Goal: Task Accomplishment & Management: Complete application form

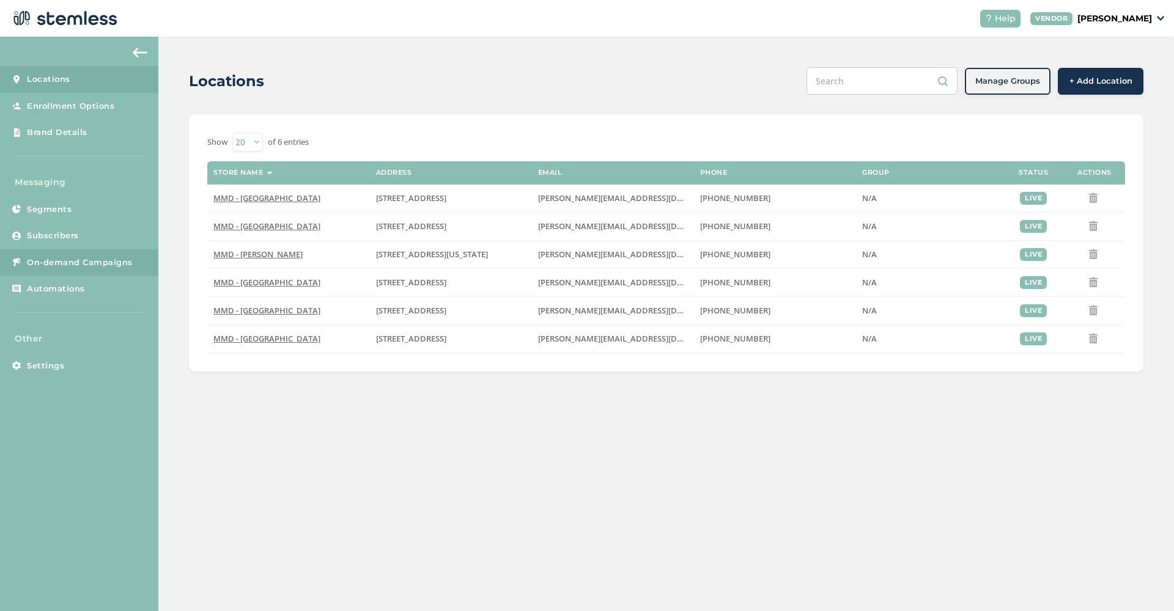
click at [47, 259] on span "On-demand Campaigns" at bounding box center [80, 263] width 106 height 12
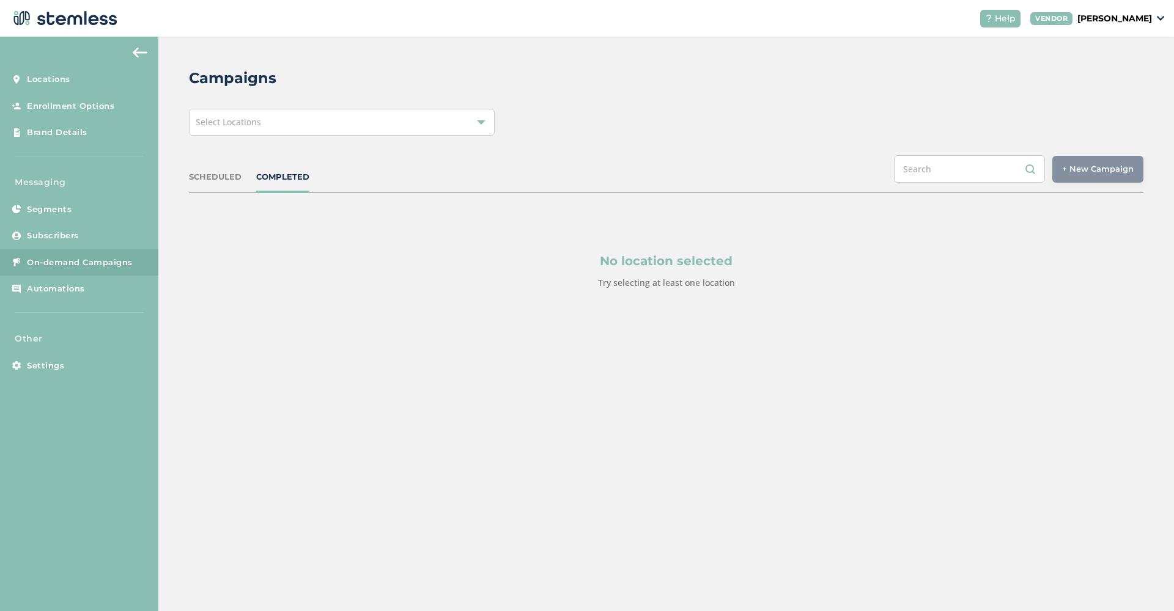
click at [408, 128] on div "Select Locations" at bounding box center [342, 122] width 306 height 27
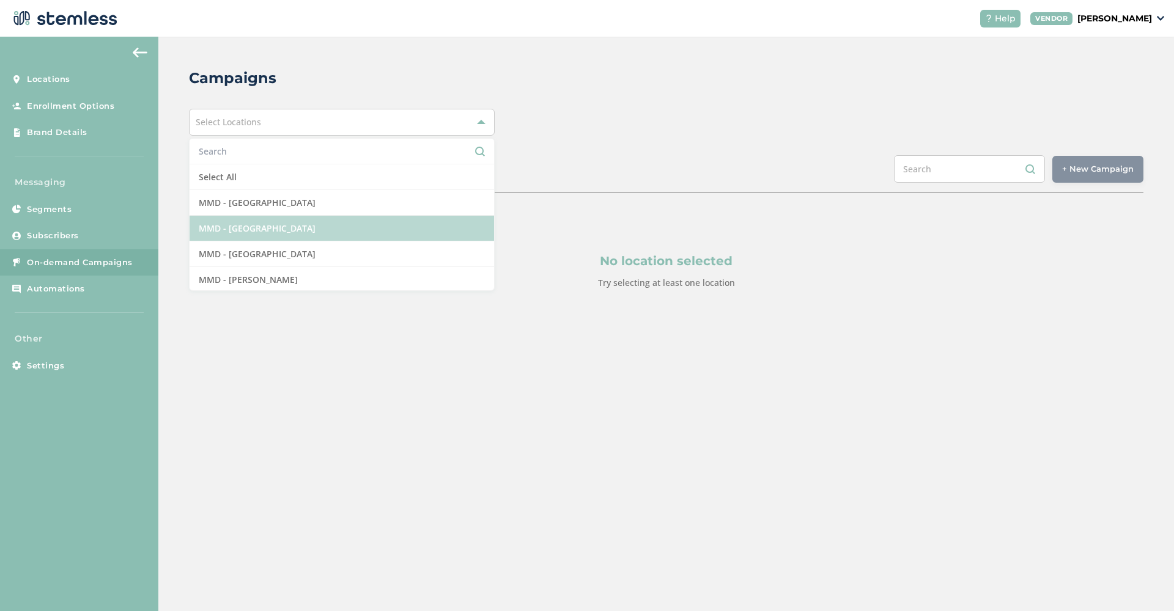
click at [311, 221] on li "MMD - [GEOGRAPHIC_DATA]" at bounding box center [342, 229] width 305 height 26
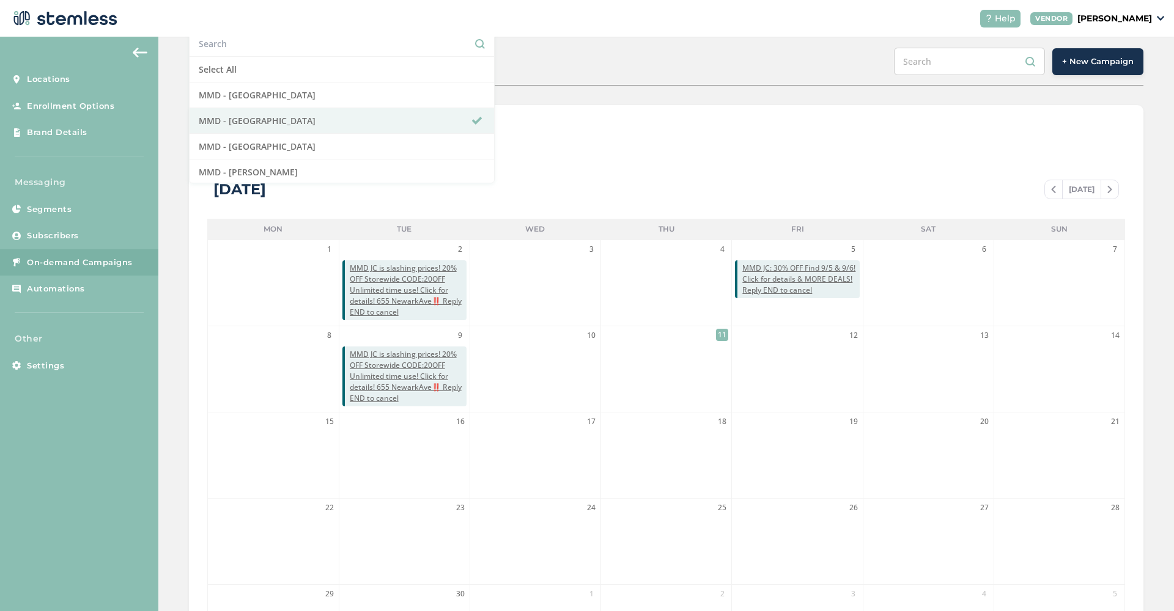
scroll to position [108, 0]
click at [910, 174] on div "September 2025 TODAY" at bounding box center [666, 195] width 918 height 46
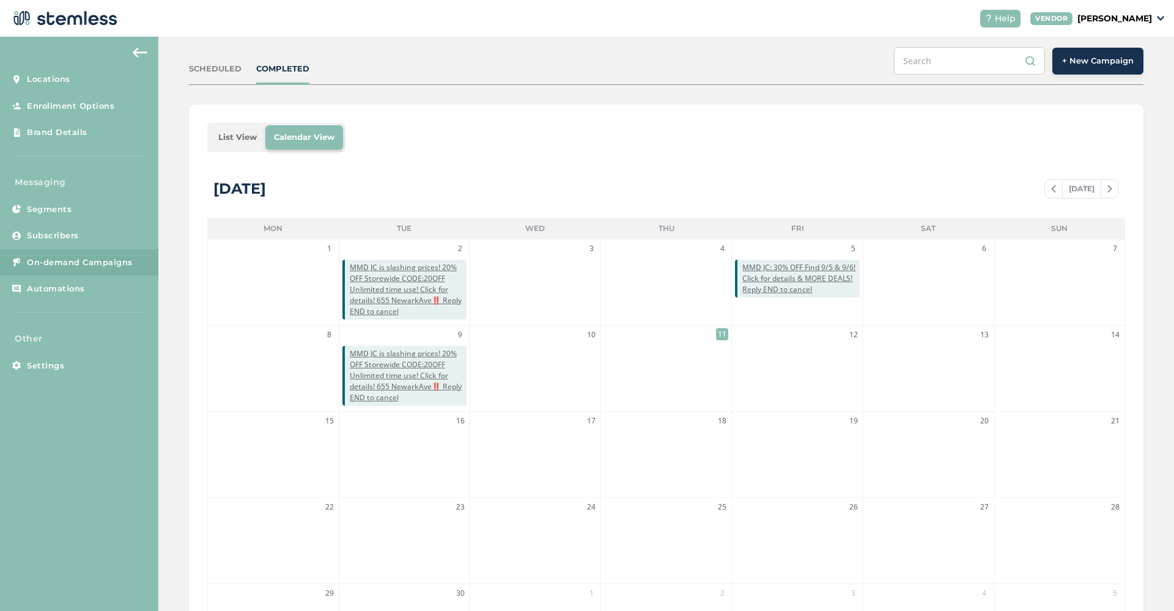
click at [1053, 190] on img at bounding box center [1053, 188] width 5 height 7
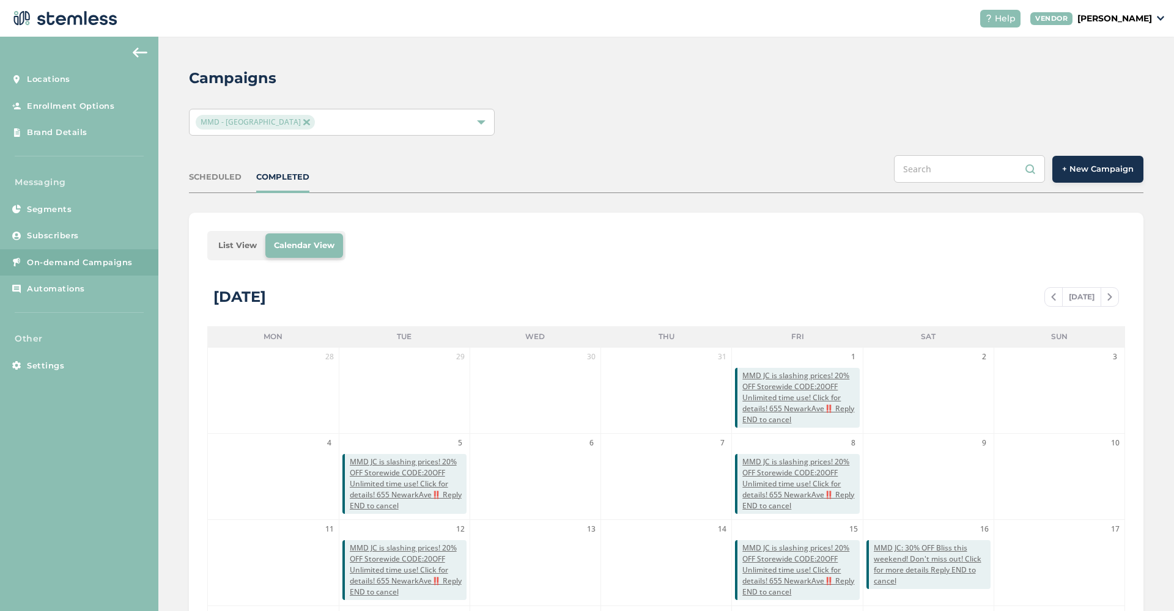
scroll to position [0, 0]
click at [1094, 174] on span "+ New Campaign" at bounding box center [1098, 169] width 72 height 12
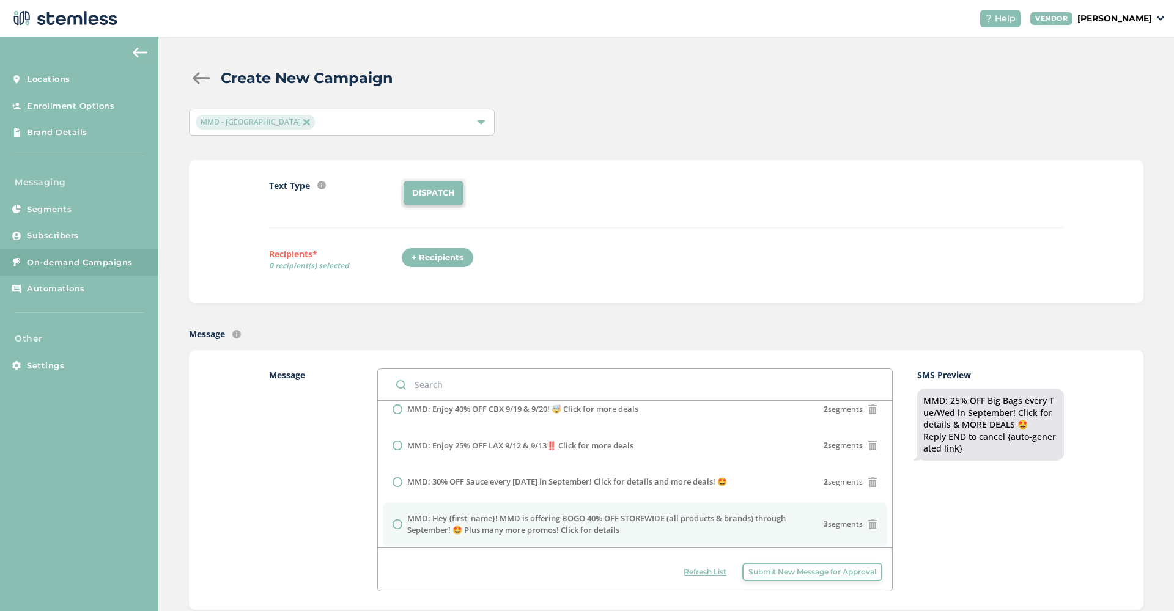
scroll to position [99, 0]
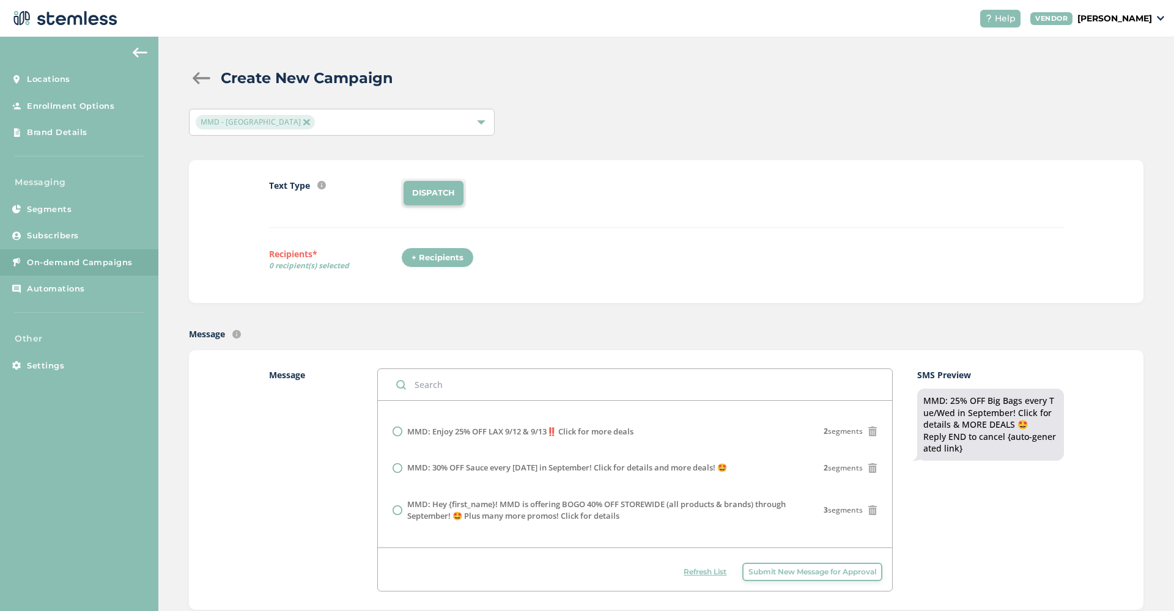
click at [831, 574] on span "Submit New Message for Approval" at bounding box center [812, 572] width 128 height 11
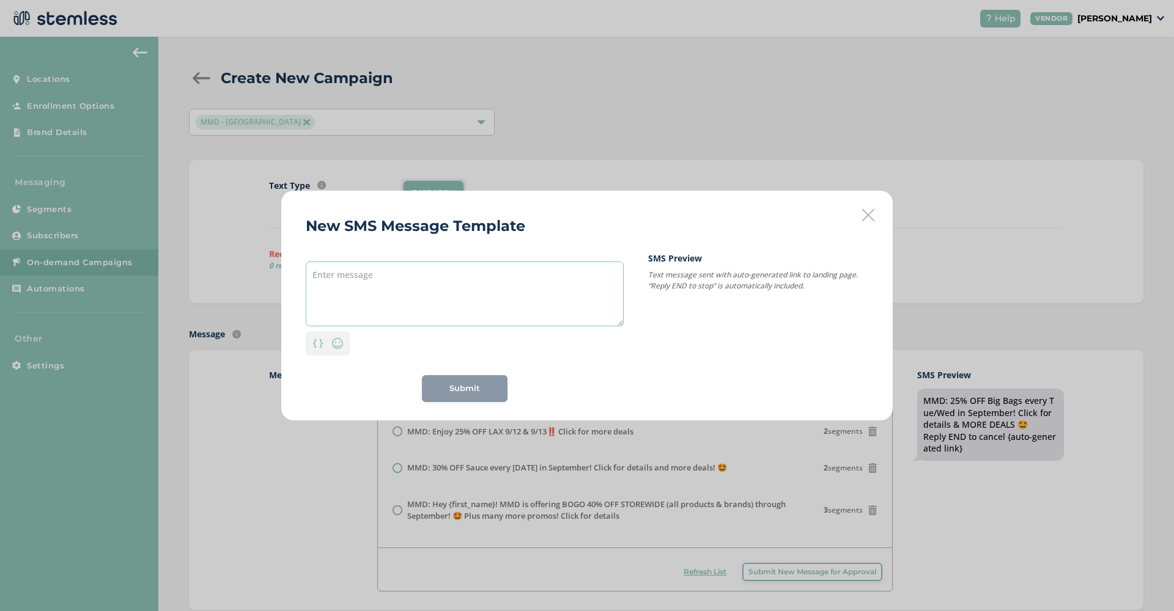
click at [369, 294] on textarea at bounding box center [465, 294] width 318 height 65
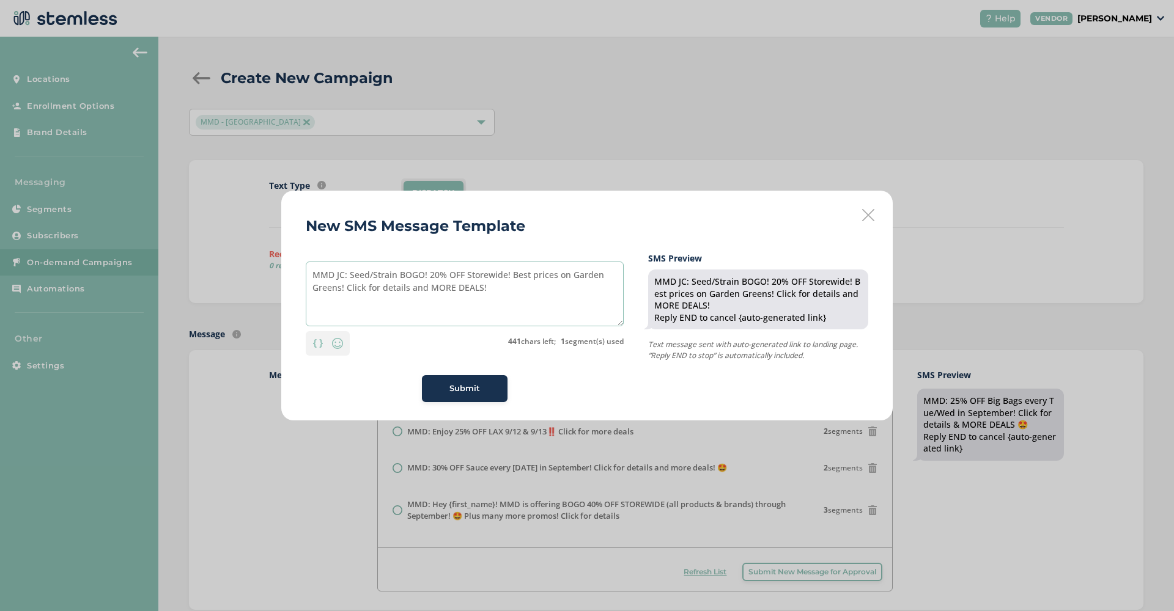
paste textarea "655 Newark Ave"
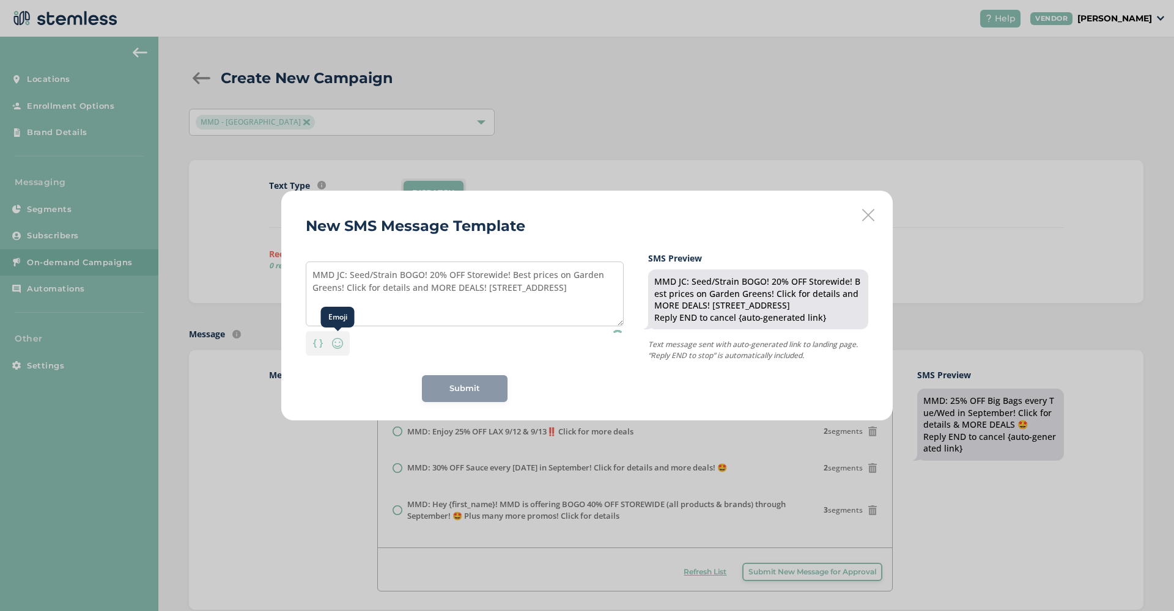
click at [342, 342] on img at bounding box center [337, 343] width 15 height 15
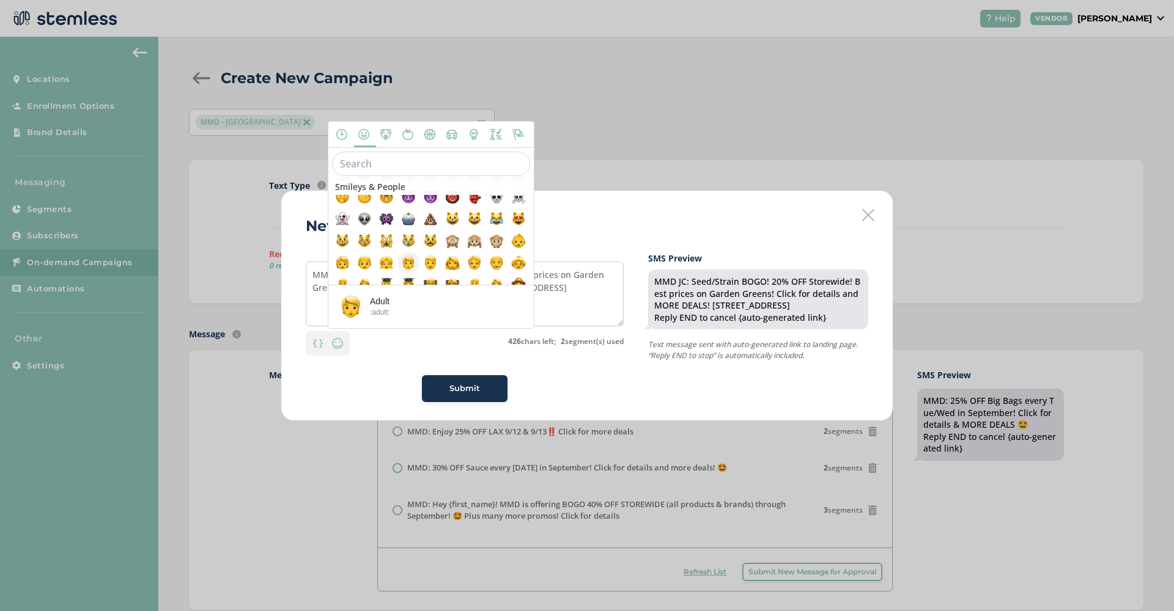
scroll to position [256, 0]
click at [366, 220] on span at bounding box center [364, 220] width 15 height 15
click at [589, 312] on textarea "MMD JC: Seed/Strain BOGO! 20% OFF Storewide! Best prices on Garden Greens! Clic…" at bounding box center [465, 294] width 318 height 65
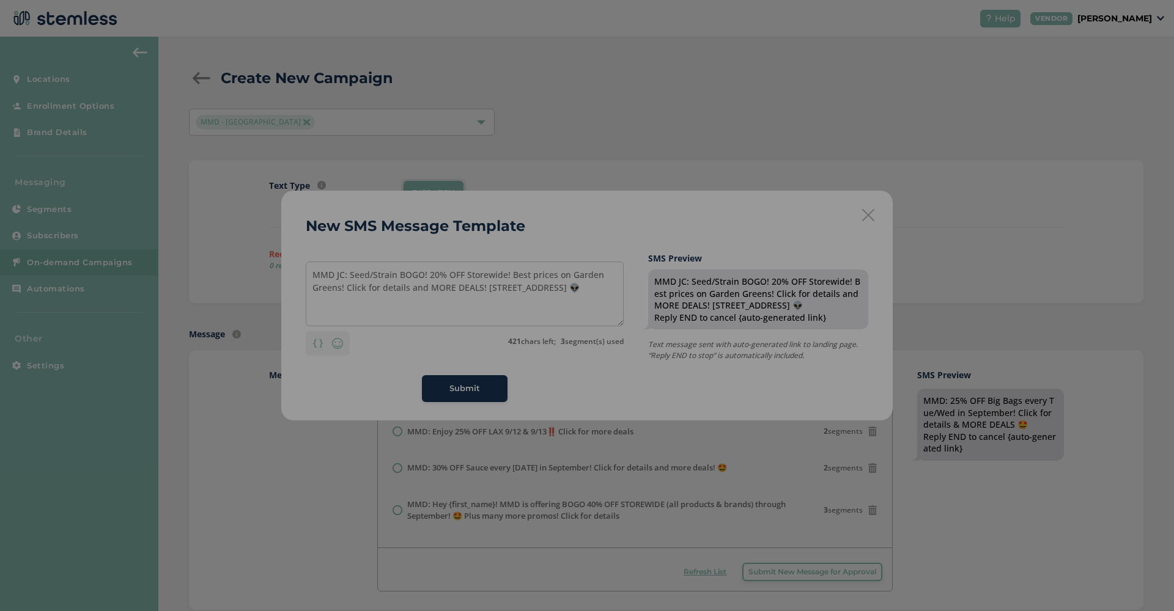
click at [603, 157] on div "× ! Heads up! Using emojis changes the character count of each segment. Please …" at bounding box center [587, 305] width 1174 height 611
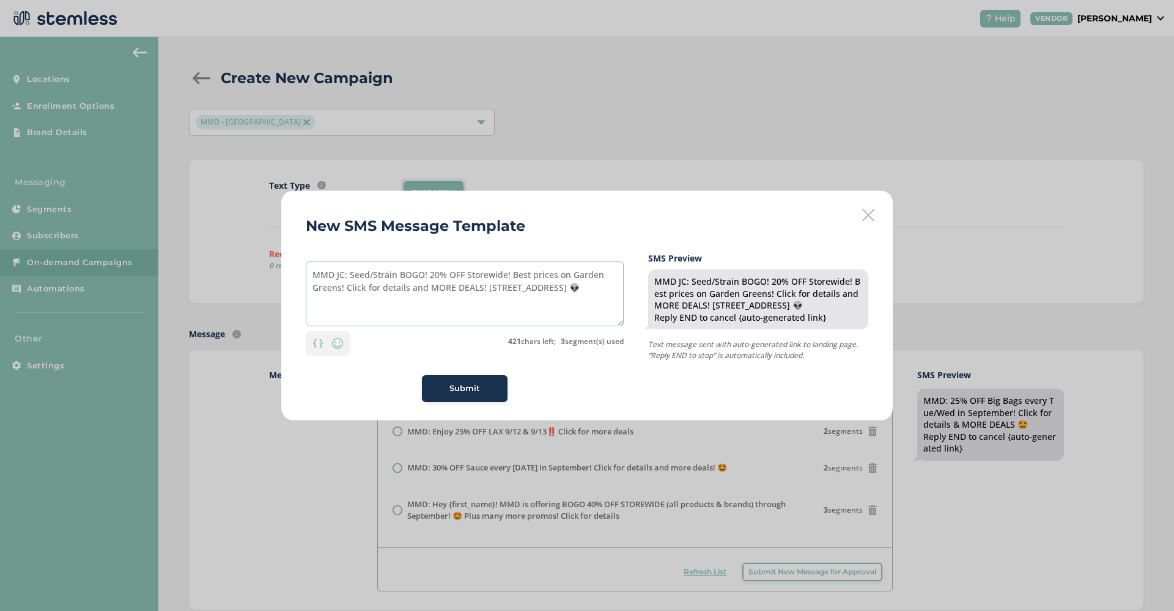
drag, startPoint x: 564, startPoint y: 285, endPoint x: 557, endPoint y: 285, distance: 6.7
click at [557, 285] on textarea "MMD JC: Seed/Strain BOGO! 20% OFF Storewide! Best prices on Garden Greens! Clic…" at bounding box center [465, 294] width 318 height 65
click at [455, 287] on textarea "MMD JC: Seed/Strain BOGO! 20% OFF Storewide! Best prices on Garden Greens! Clic…" at bounding box center [465, 294] width 318 height 65
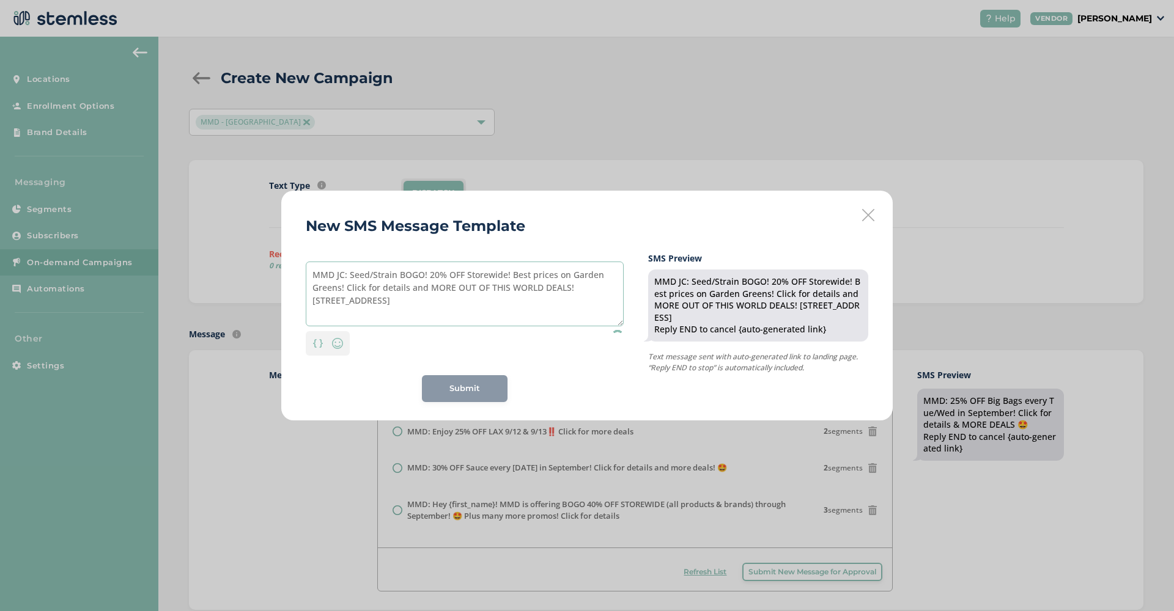
click at [572, 285] on textarea "MMD JC: Seed/Strain BOGO! 20% OFF Storewide! Best prices on Garden Greens! Clic…" at bounding box center [465, 294] width 318 height 65
paste textarea "👽"
click at [514, 296] on textarea "MMD JC: Seed/Strain BOGO! 20% OFF Storewide! Best prices on Garden Greens! Clic…" at bounding box center [465, 294] width 318 height 65
type textarea "MMD JC: Seed/Strain BOGO! 20% OFF Storewide! Best prices on Garden Greens! Clic…"
click at [479, 390] on span "Submit" at bounding box center [464, 389] width 31 height 12
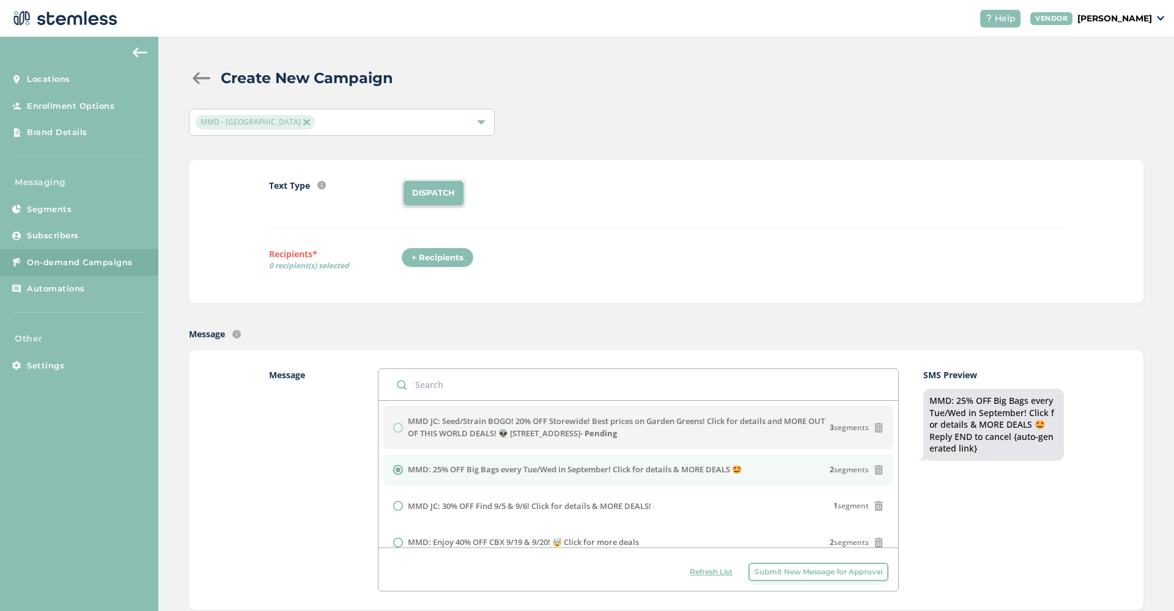
scroll to position [0, 0]
click at [838, 574] on span "Submit New Message for Approval" at bounding box center [819, 572] width 128 height 11
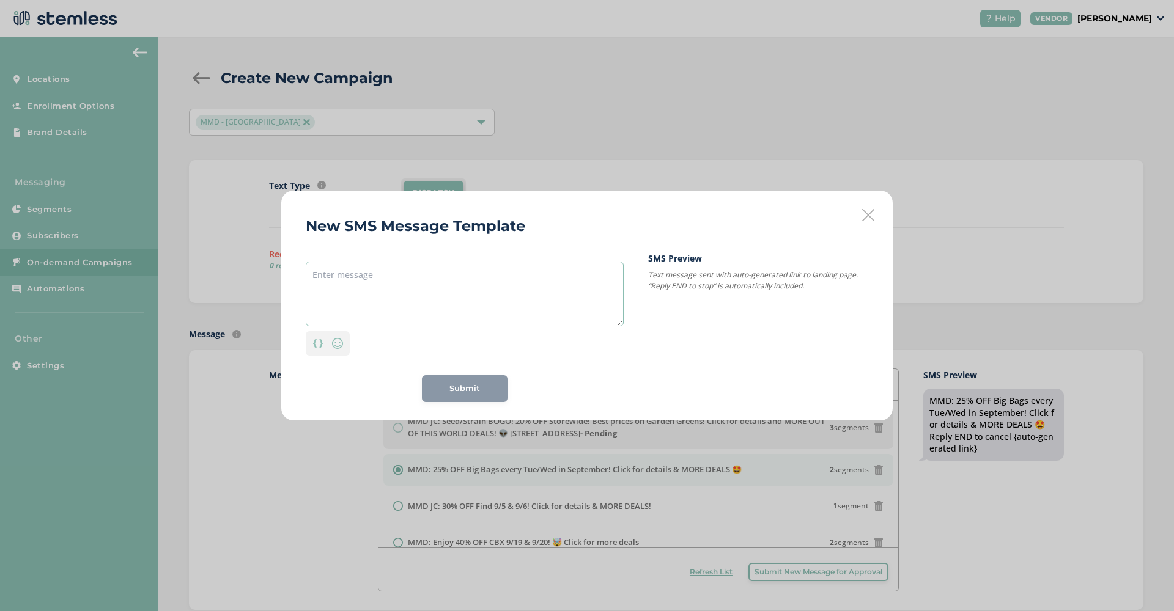
click at [481, 318] on textarea at bounding box center [465, 294] width 318 height 65
paste textarea "MMD JC: Seed/Strain BOGO! 20% OFF Storewide! Best prices on Garden Greens! Clic…"
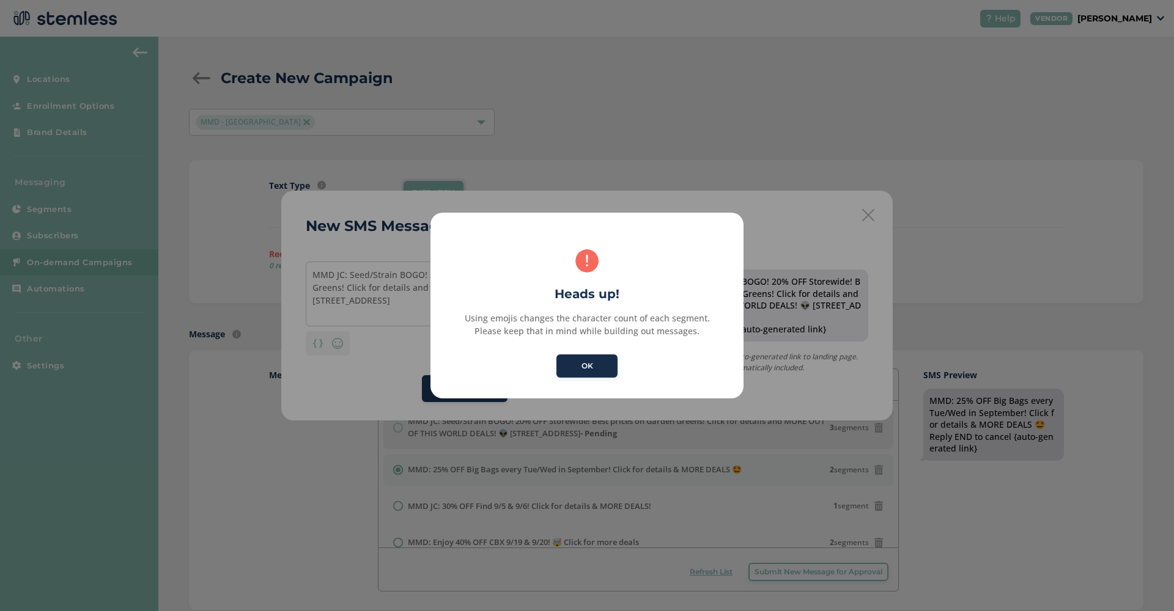
click at [595, 371] on button "OK" at bounding box center [586, 366] width 61 height 23
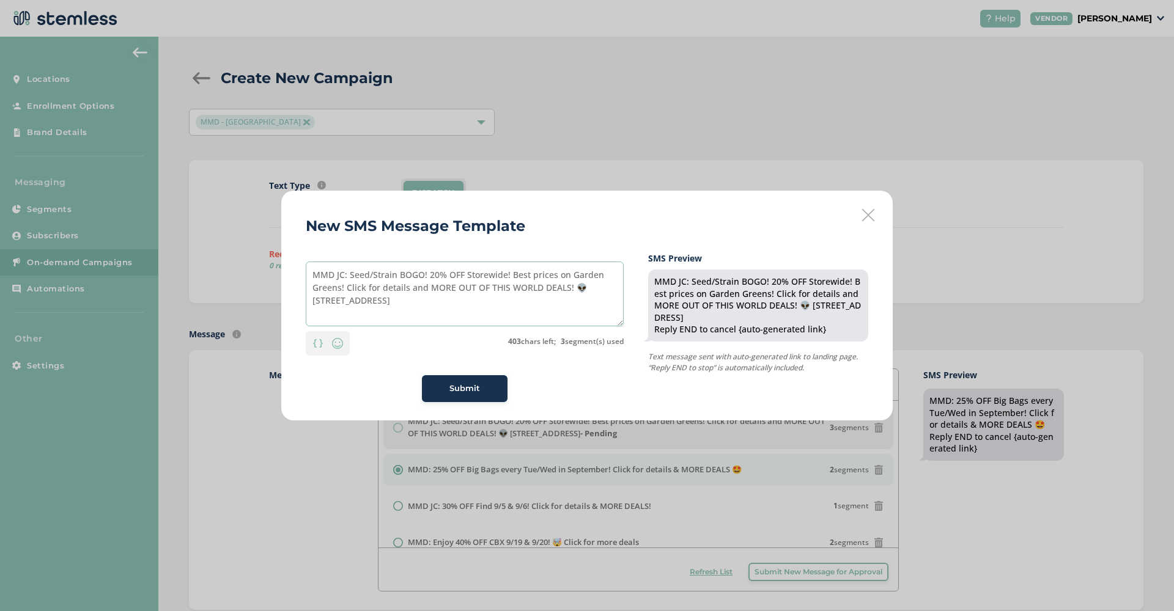
click at [583, 290] on textarea "MMD JC: Seed/Strain BOGO! 20% OFF Storewide! Best prices on Garden Greens! Clic…" at bounding box center [465, 294] width 318 height 65
drag, startPoint x: 511, startPoint y: 275, endPoint x: 345, endPoint y: 288, distance: 166.3
click at [345, 288] on textarea "MMD JC: Seed/Strain BOGO! 20% OFF Storewide! Best prices on Garden Greens! Clic…" at bounding box center [465, 294] width 318 height 65
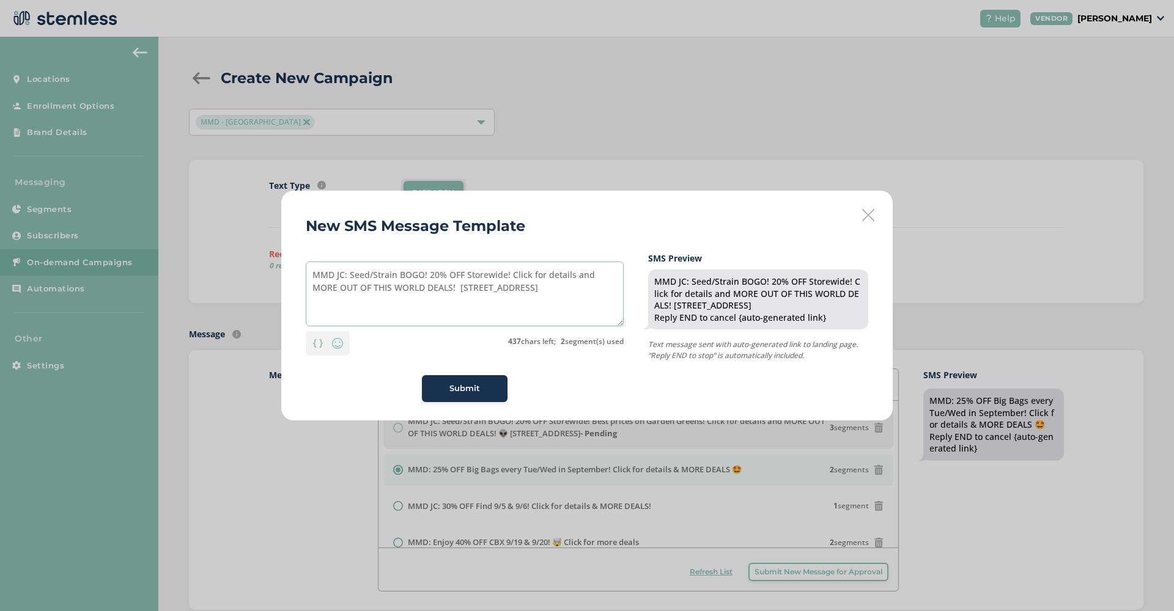
drag, startPoint x: 350, startPoint y: 276, endPoint x: 424, endPoint y: 276, distance: 74.0
click at [424, 276] on textarea "MMD JC: Seed/Strain BOGO! 20% OFF Storewide! Click for details and MORE OUT OF …" at bounding box center [465, 294] width 318 height 65
paste textarea "Best prices on Garden Greens!"
click at [460, 276] on textarea "MMD JC: Best prices on Garden Greens! ! 20% OFF Storewide! Click for details an…" at bounding box center [465, 294] width 318 height 65
type textarea "MMD JC: Best prices on Garden Grns! ! 20% OFF Storewide! Click for details and …"
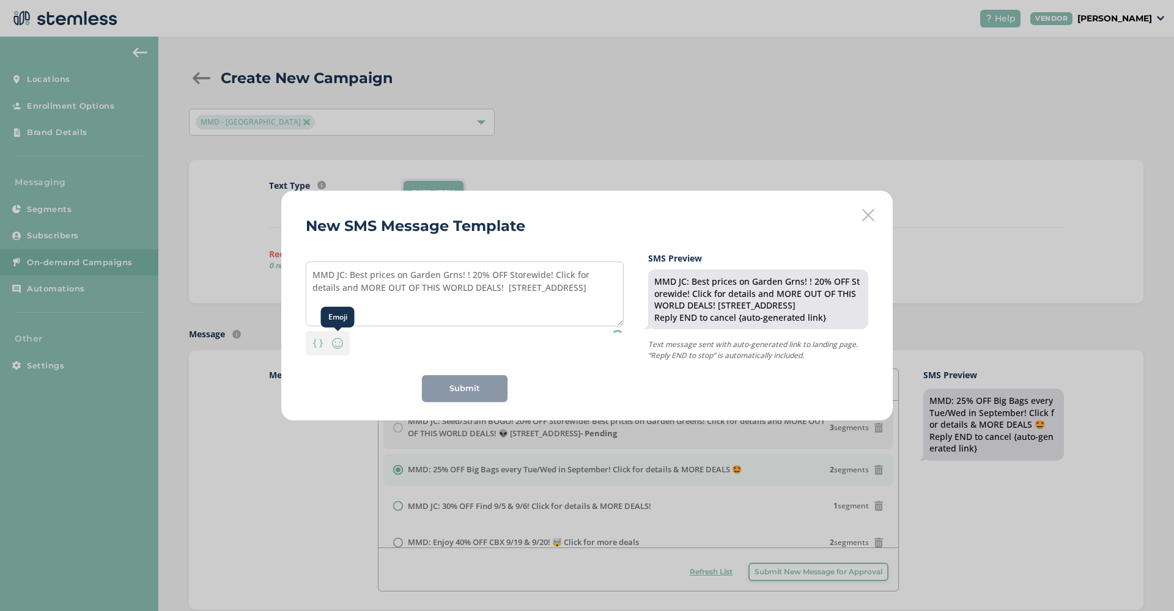
click at [341, 336] on div "Emoji" at bounding box center [338, 344] width 20 height 20
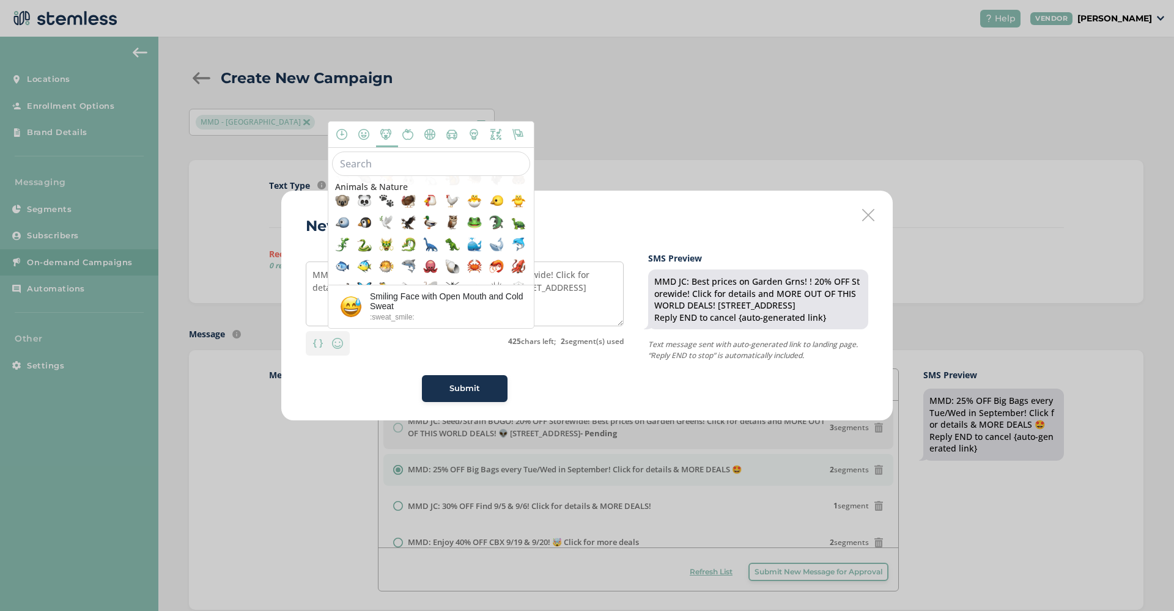
scroll to position [1397, 0]
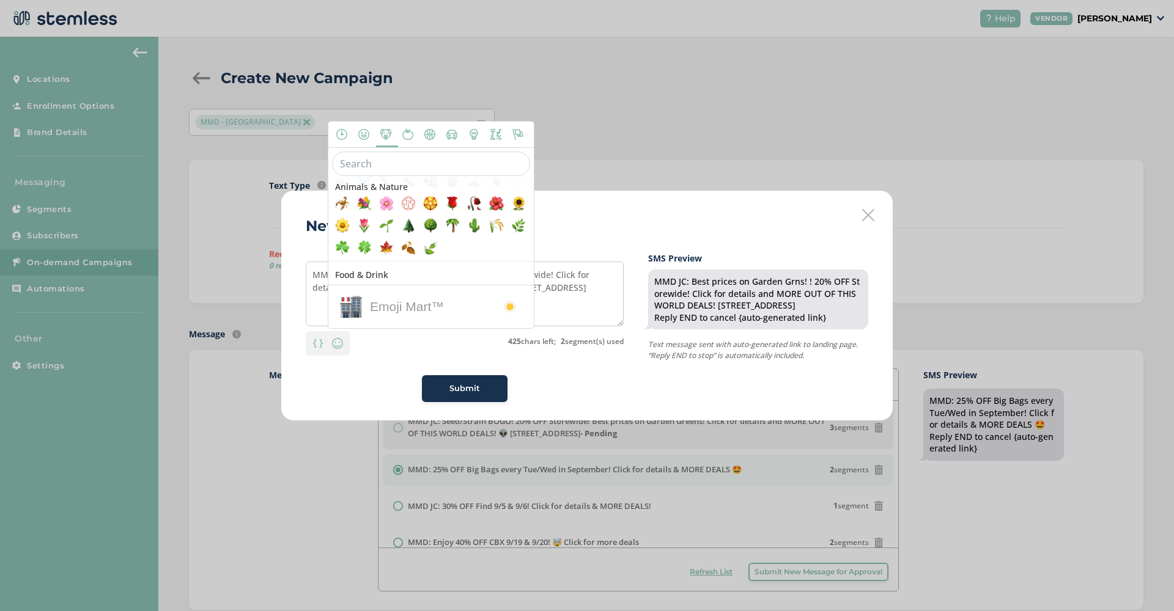
click at [362, 163] on input "text" at bounding box center [431, 164] width 198 height 24
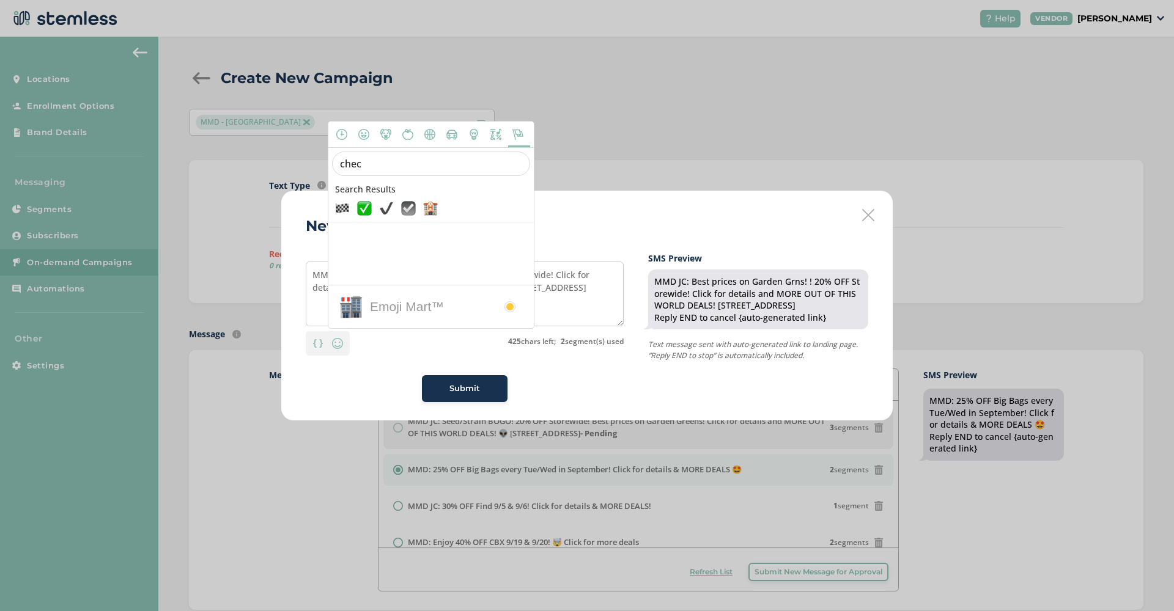
scroll to position [0, 0]
type input "chec"
click at [362, 213] on span at bounding box center [364, 208] width 15 height 15
click at [583, 289] on textarea "MMD JC: Best prices on Garden Grns! ! 20% OFF Storewide! Click for details and …" at bounding box center [465, 294] width 318 height 65
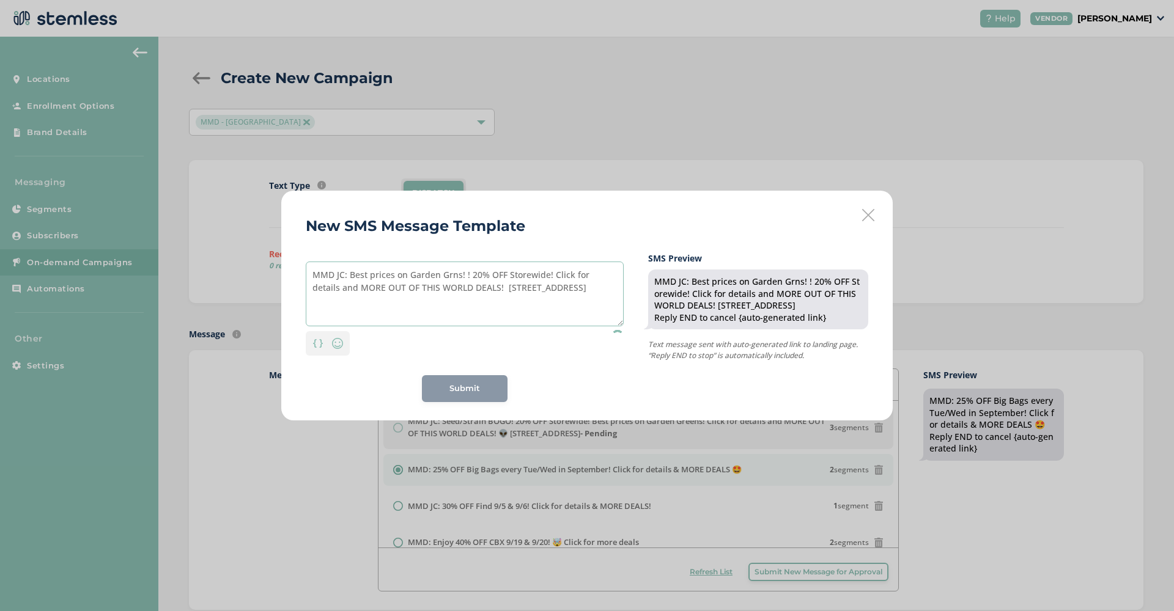
click at [602, 289] on textarea "MMD JC: Best prices on Garden Grns! ! 20% OFF Storewide! Click for details and …" at bounding box center [465, 294] width 318 height 65
click at [576, 292] on textarea "MMD JC: Best prices on Garden Grns! ! 20% OFF Storewide! Click for details and …" at bounding box center [465, 294] width 318 height 65
drag, startPoint x: 556, startPoint y: 288, endPoint x: 544, endPoint y: 288, distance: 11.6
click at [544, 288] on textarea "MMD JC: Best prices on Garden Grns! ! 20% OFF Storewide! Click for details and …" at bounding box center [465, 294] width 318 height 65
click at [451, 275] on textarea "MMD JC: Best prices on Garden Grns! ! 20% OFF Storewide! Click for details and …" at bounding box center [465, 294] width 318 height 65
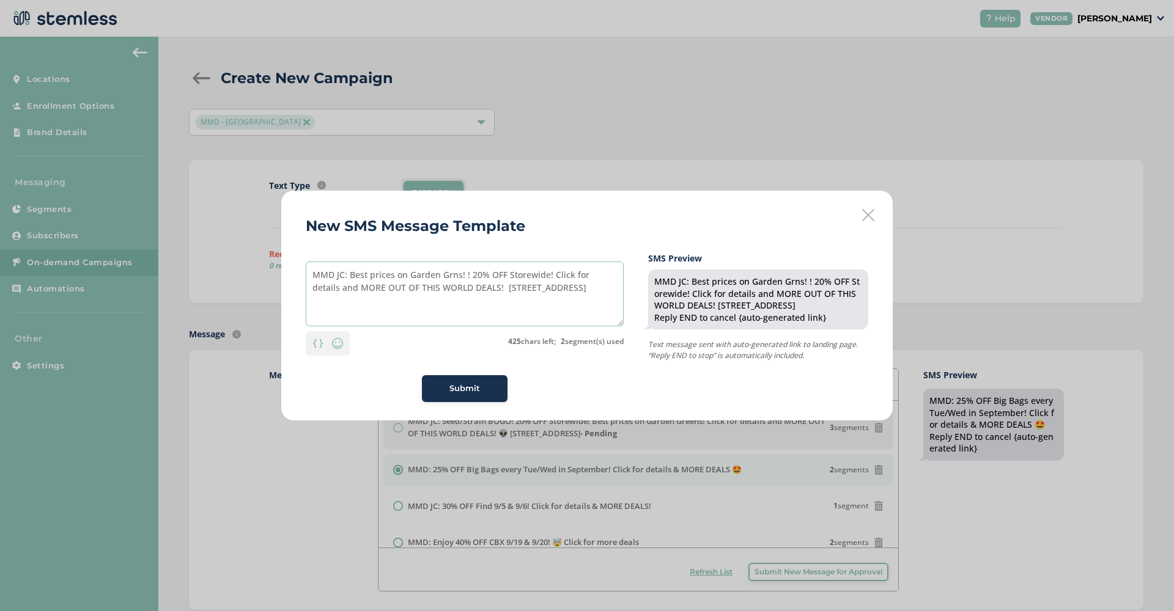
paste textarea "✅"
click at [596, 294] on textarea "MMD JC: Best prices on Garden Gr✅✅ns! ! 20% OFF Storewide! Click for details an…" at bounding box center [465, 294] width 318 height 65
click at [574, 274] on textarea "MMD JC: Best prices on Garden Gr✅✅ns! ! 20% OFF Storewide! Click for details an…" at bounding box center [465, 294] width 318 height 65
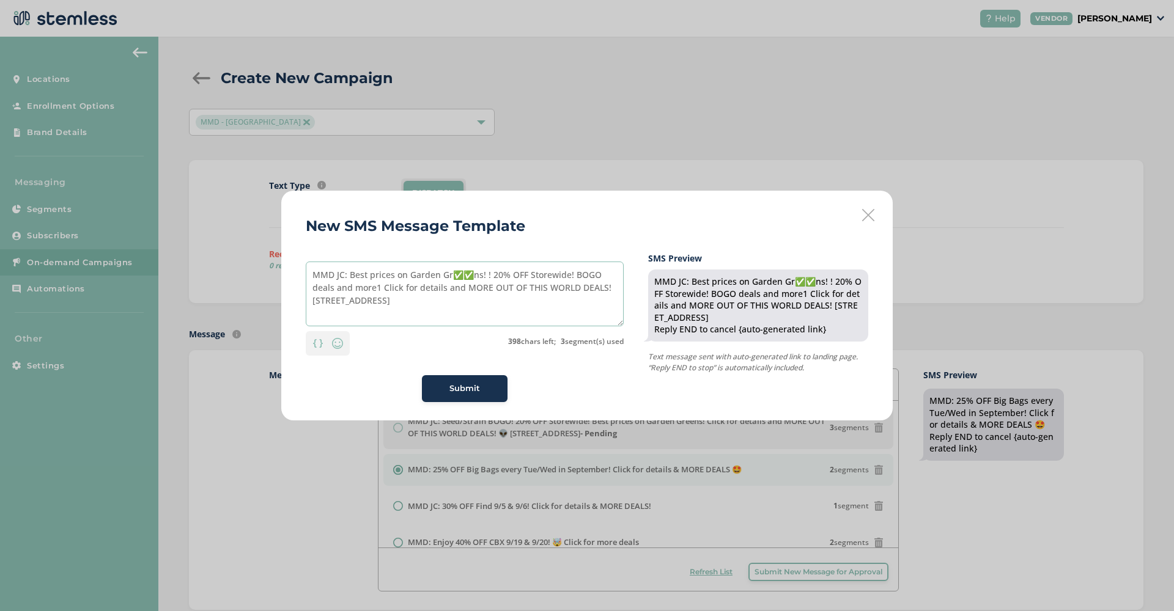
drag, startPoint x: 446, startPoint y: 288, endPoint x: 620, endPoint y: 288, distance: 174.3
click at [620, 288] on textarea "MMD JC: Best prices on Garden Gr✅✅ns! ! 20% OFF Storewide! BOGO deals and more1…" at bounding box center [465, 294] width 318 height 65
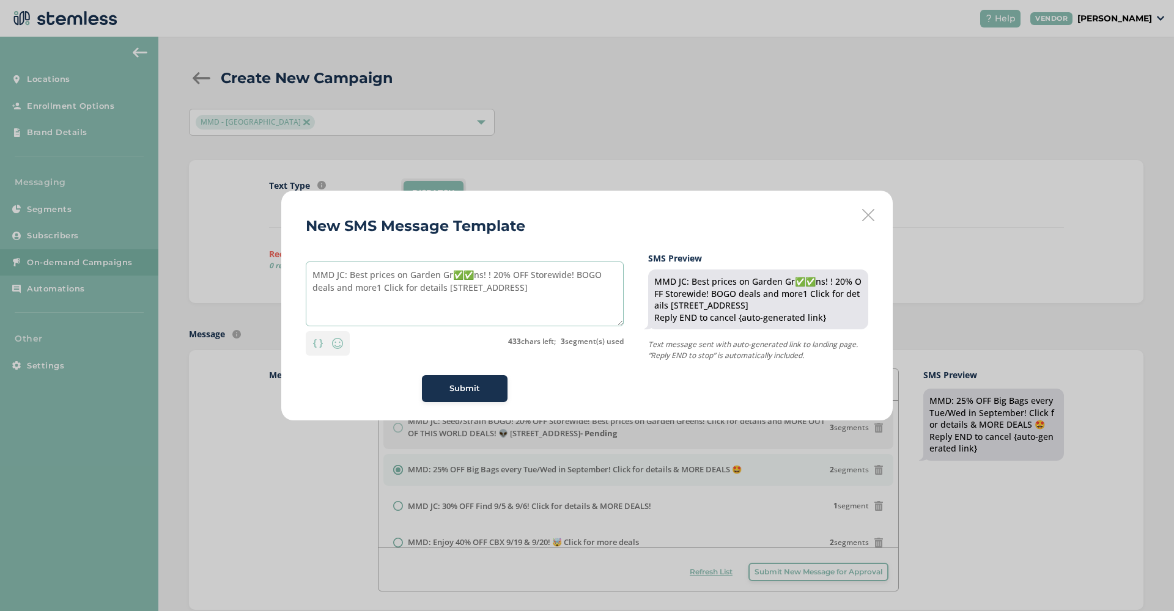
click at [379, 287] on textarea "MMD JC: Best prices on Garden Gr✅✅ns! ! 20% OFF Storewide! BOGO deals and more1…" at bounding box center [465, 294] width 318 height 65
click at [540, 287] on textarea "MMD JC: Best prices on Garden Gr✅✅ns! ! 20% OFF Storewide! BOGO deals and more!…" at bounding box center [465, 294] width 318 height 65
type textarea "MMD JC: Best prices on Garden Gr✅✅ns! ! 20% OFF Storewide! BOGO deals and more!…"
click at [463, 386] on span "Submit" at bounding box center [464, 389] width 31 height 12
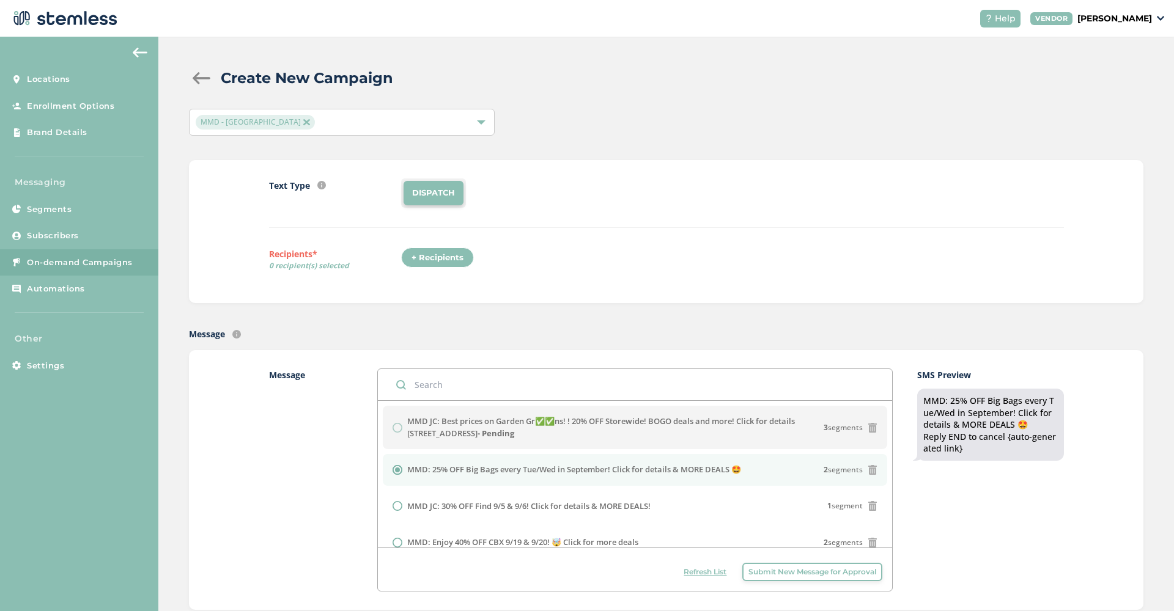
click at [818, 571] on span "Submit New Message for Approval" at bounding box center [812, 572] width 128 height 11
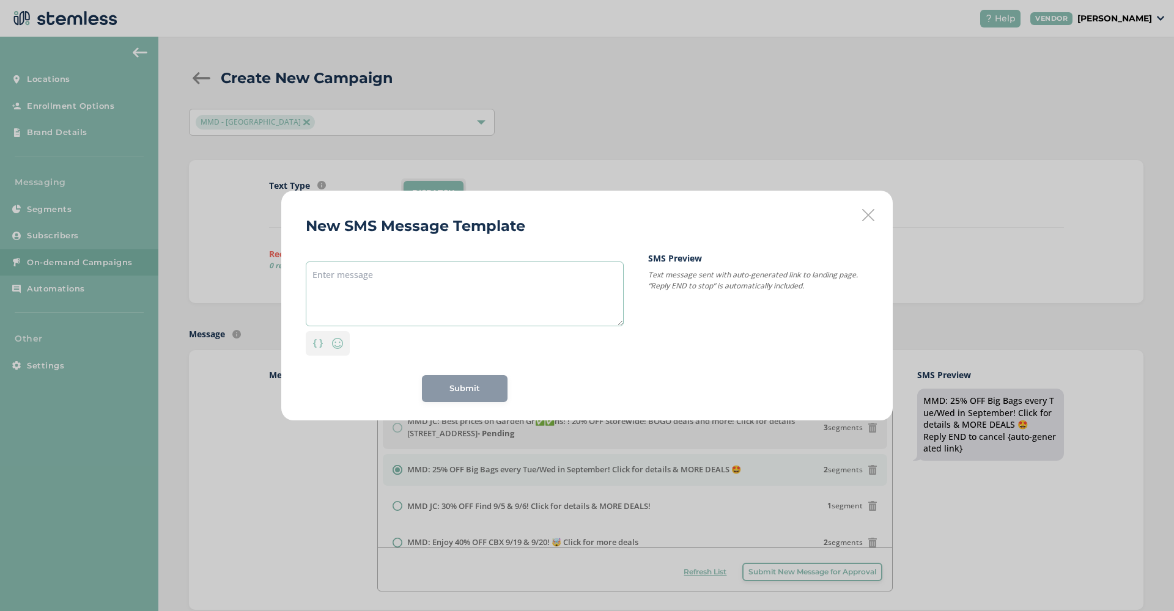
click at [422, 309] on textarea at bounding box center [465, 294] width 318 height 65
paste textarea "✅"
type textarea "✅"
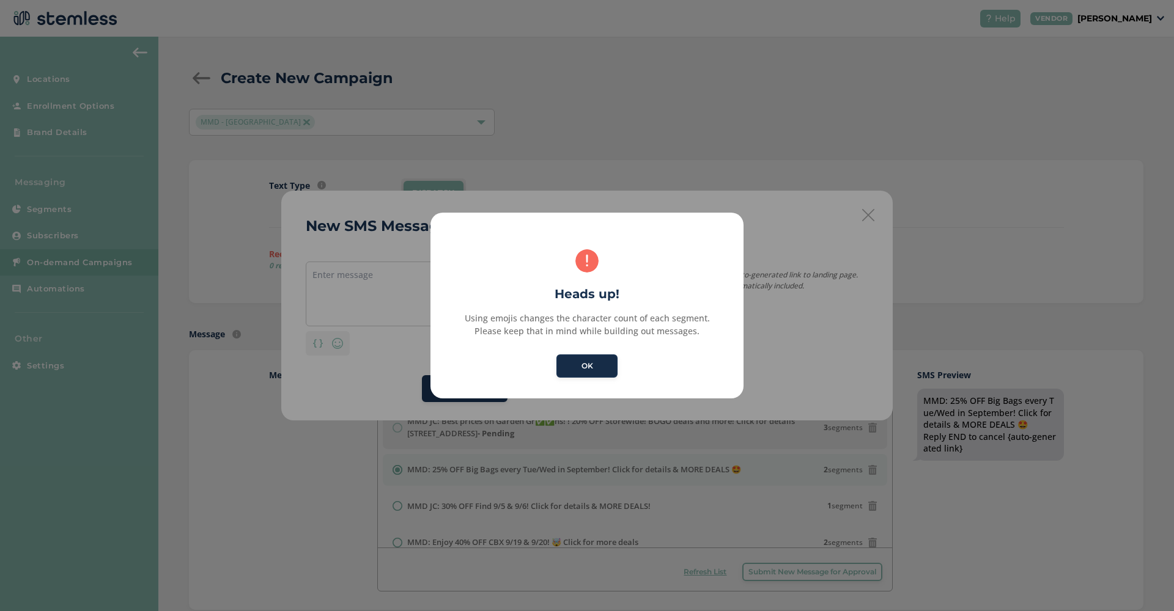
click at [572, 366] on button "OK" at bounding box center [586, 366] width 61 height 23
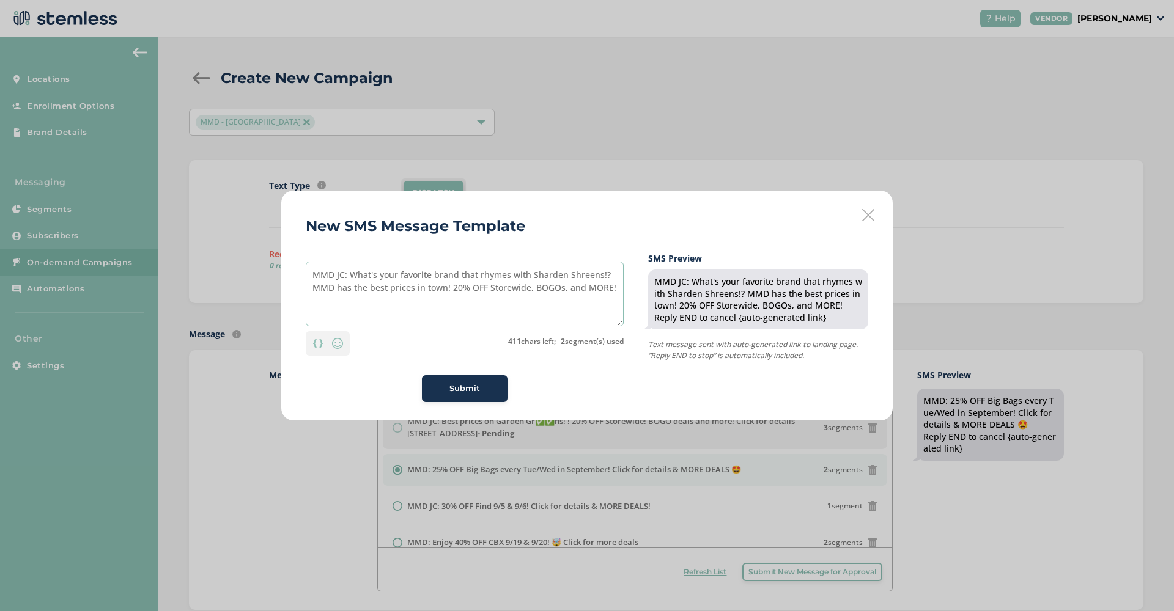
paste textarea "655 Newark Ave"
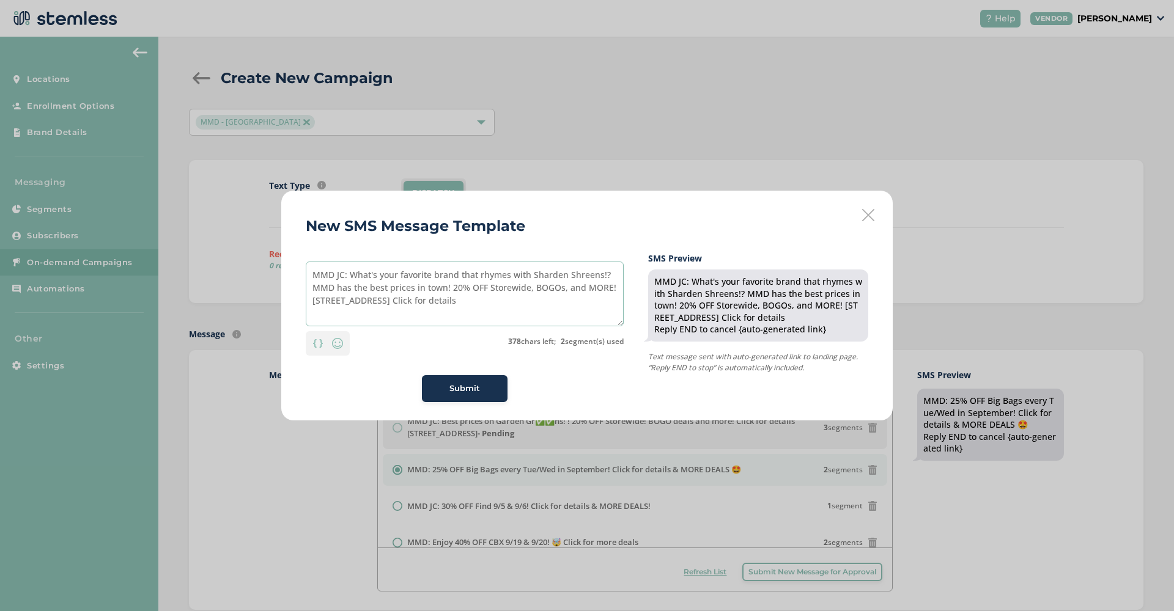
click at [606, 275] on textarea "MMD JC: What's your favorite brand that rhymes with Sharden Shreens!? MMD has t…" at bounding box center [465, 294] width 318 height 65
click at [341, 347] on img at bounding box center [337, 343] width 15 height 15
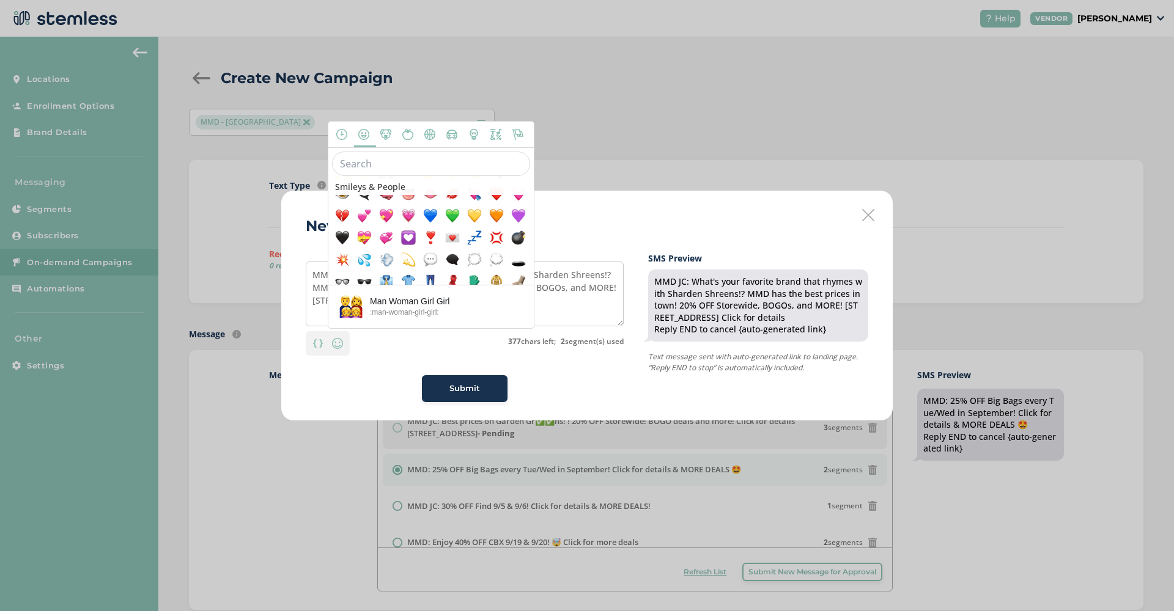
scroll to position [987, 0]
click at [456, 213] on span at bounding box center [452, 215] width 15 height 15
click at [560, 297] on textarea "MMD JC: What's your favorite brand that rhymes with Sharden Shreens!? MMD has t…" at bounding box center [465, 294] width 318 height 65
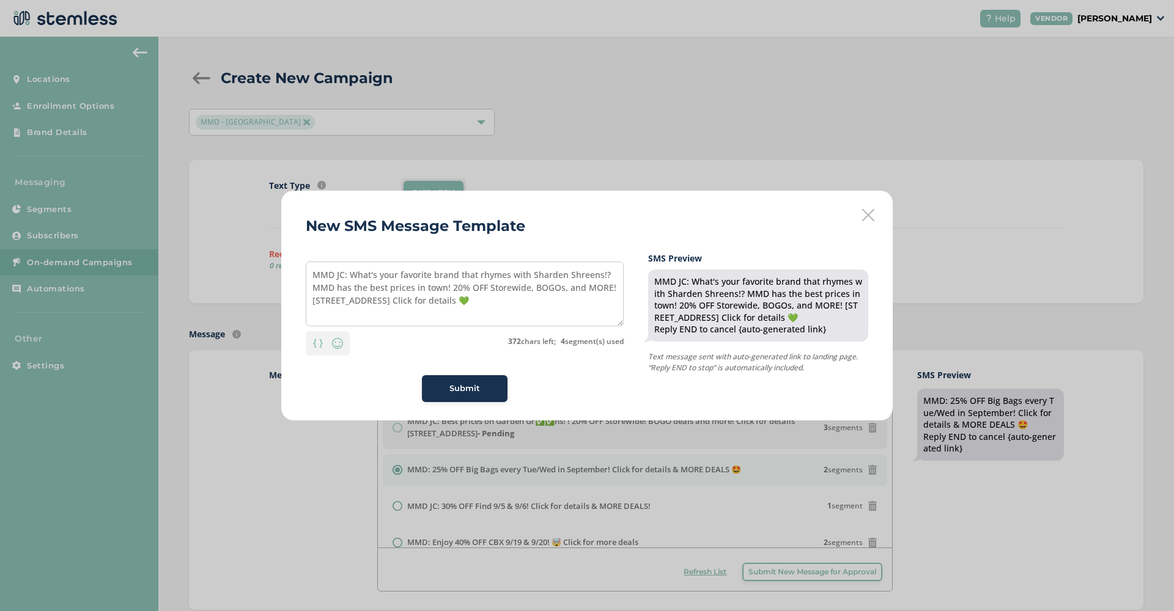
click at [623, 144] on div "New SMS Message Template MMD JC: What's your favorite brand that rhymes with Sh…" at bounding box center [587, 305] width 1174 height 611
click at [447, 299] on textarea "MMD JC: What's your favorite brand that rhymes with Sharden Shreens!? MMD has t…" at bounding box center [465, 294] width 318 height 65
drag, startPoint x: 447, startPoint y: 299, endPoint x: 460, endPoint y: 299, distance: 13.5
click at [460, 299] on textarea "MMD JC: What's your favorite brand that rhymes with Sharden Shreens!? MMD has t…" at bounding box center [465, 294] width 318 height 65
click at [609, 272] on textarea "MMD JC: What's your favorite brand that rhymes with Sharden Shreens!? MMD has t…" at bounding box center [465, 294] width 318 height 65
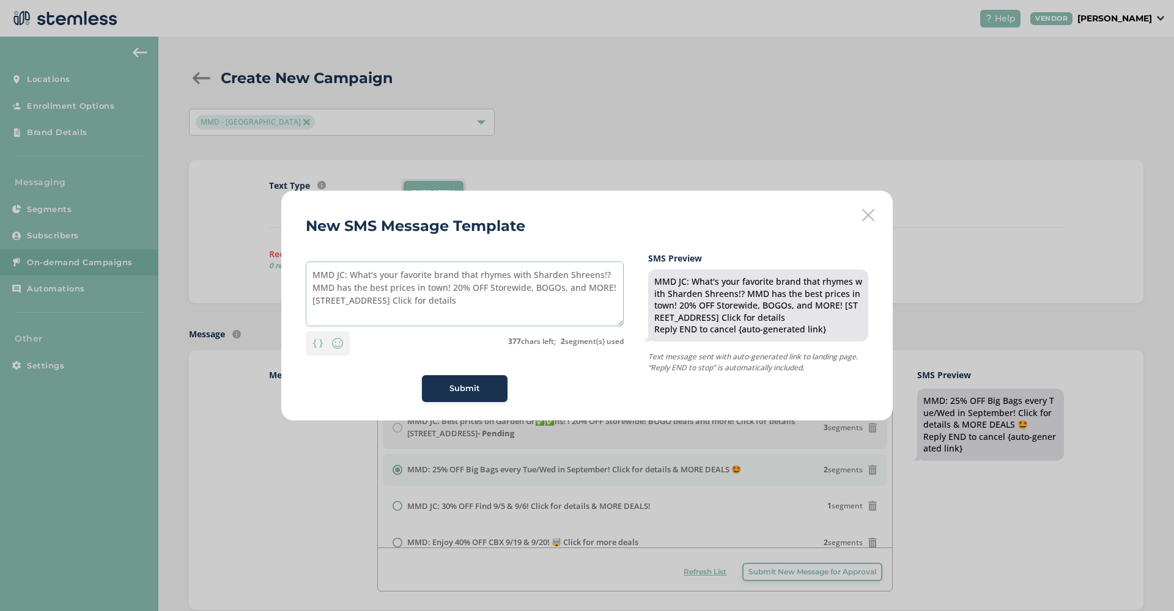
paste textarea "💚"
type textarea "MMD JC: What's your favorite brand that rhymes with Sharden Shreens!? 💚 MMD has…"
click at [495, 385] on div "Submit" at bounding box center [465, 389] width 66 height 12
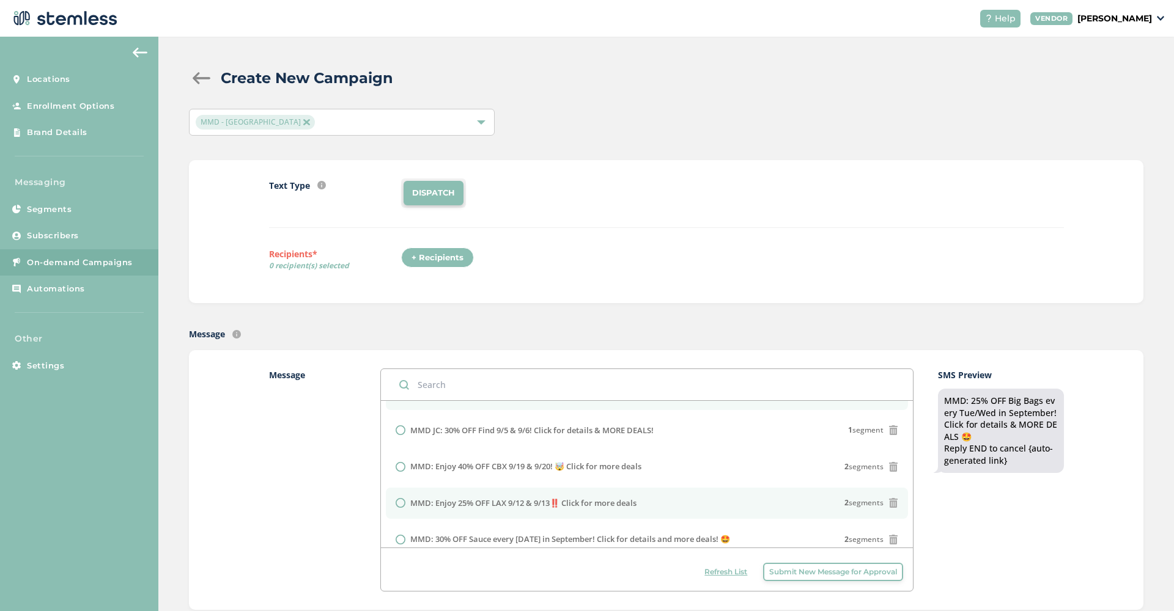
scroll to position [76, 0]
click at [624, 504] on label "MMD: Enjoy 25% OFF LAX 9/12 & 9/13‼️ Click for more deals" at bounding box center [523, 503] width 226 height 12
radio input "false"
radio input "true"
click at [460, 124] on div "MMD - [GEOGRAPHIC_DATA]" at bounding box center [336, 122] width 280 height 15
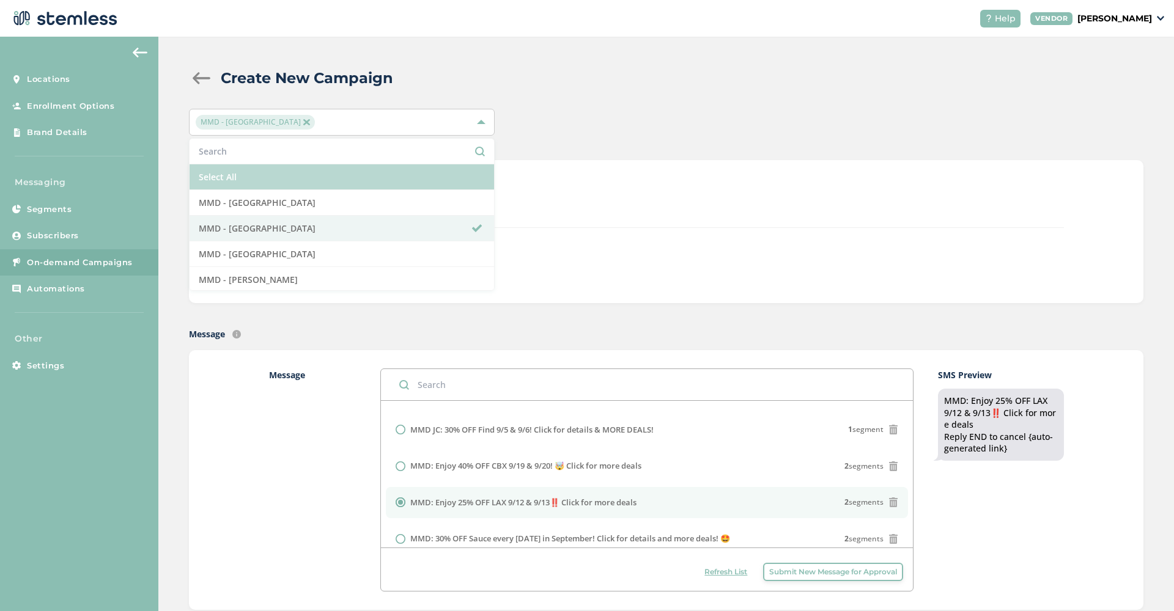
click at [242, 169] on li "Select All" at bounding box center [342, 177] width 305 height 26
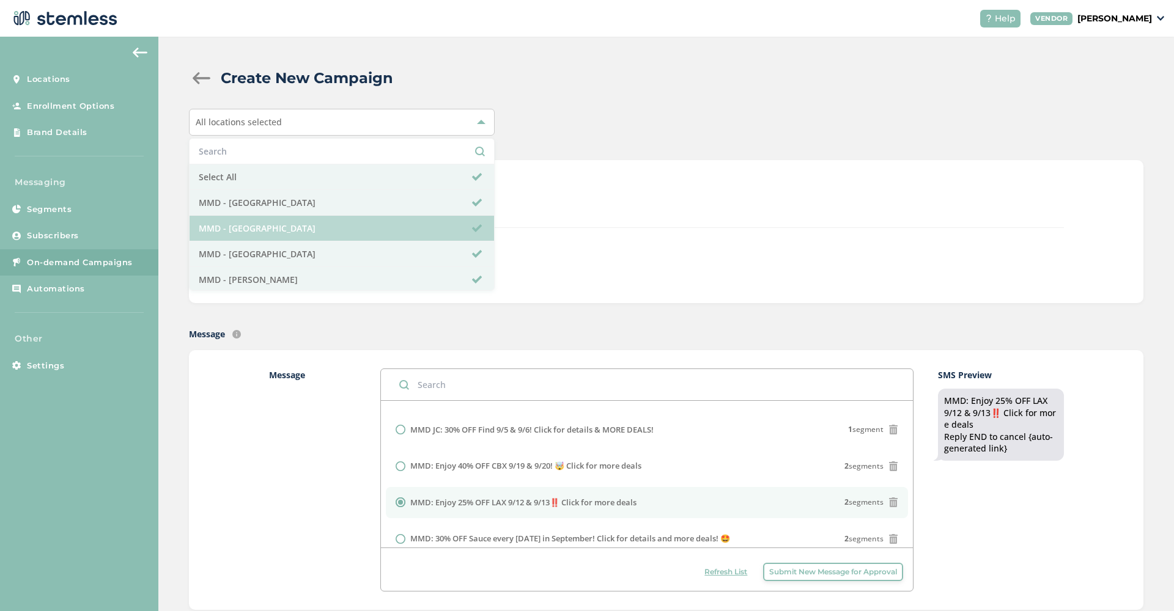
click at [293, 226] on li "MMD - [GEOGRAPHIC_DATA]" at bounding box center [342, 229] width 305 height 26
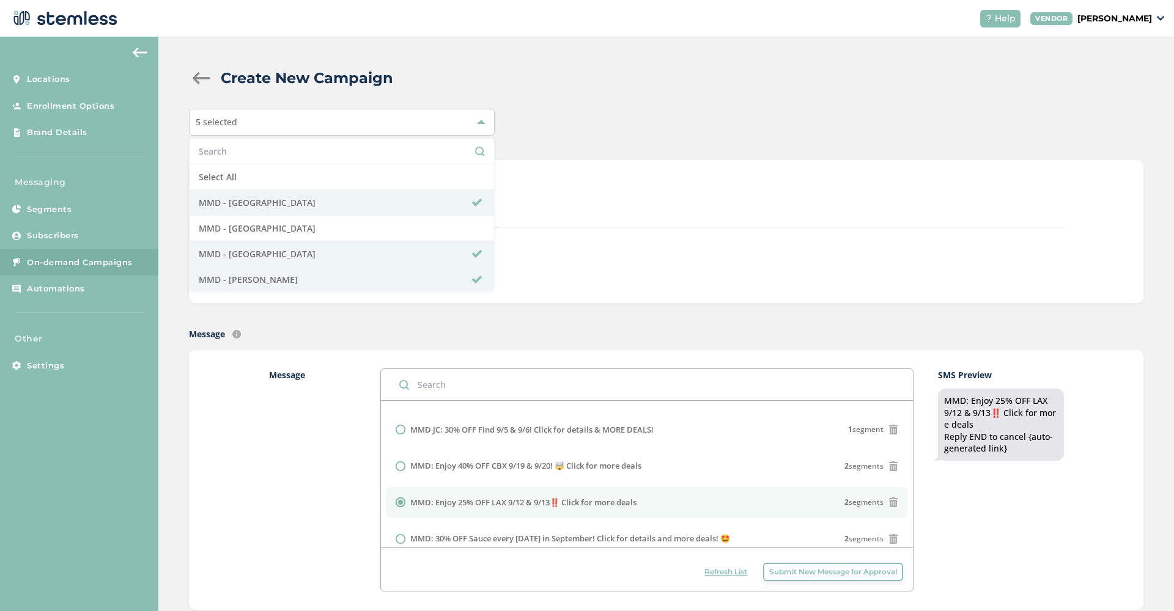
click at [748, 182] on div "DISPATCH" at bounding box center [732, 193] width 662 height 29
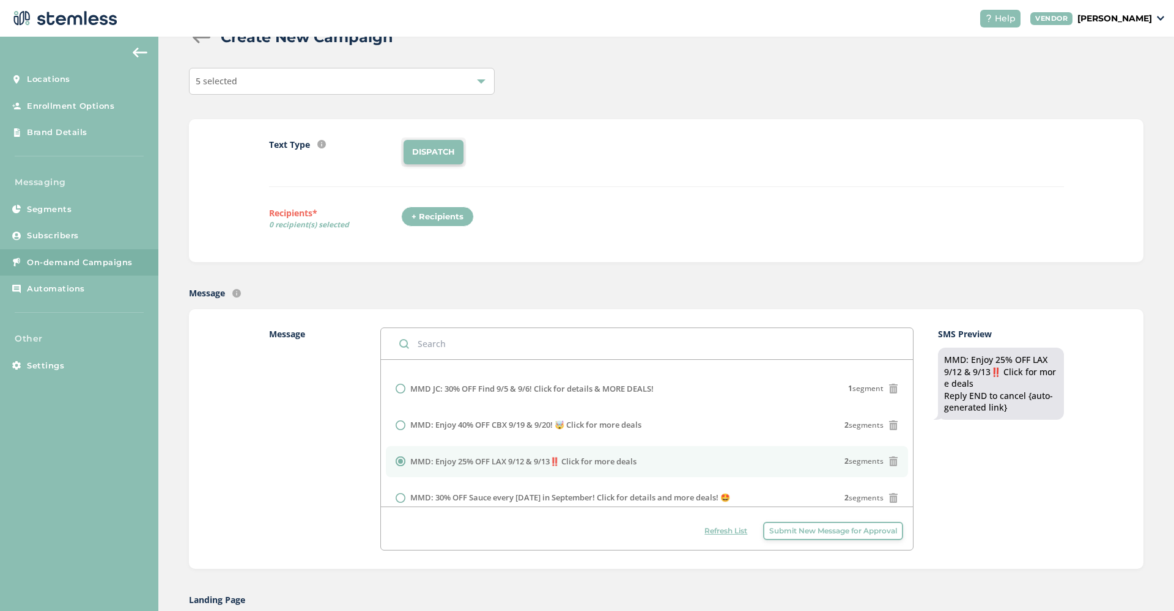
scroll to position [141, 0]
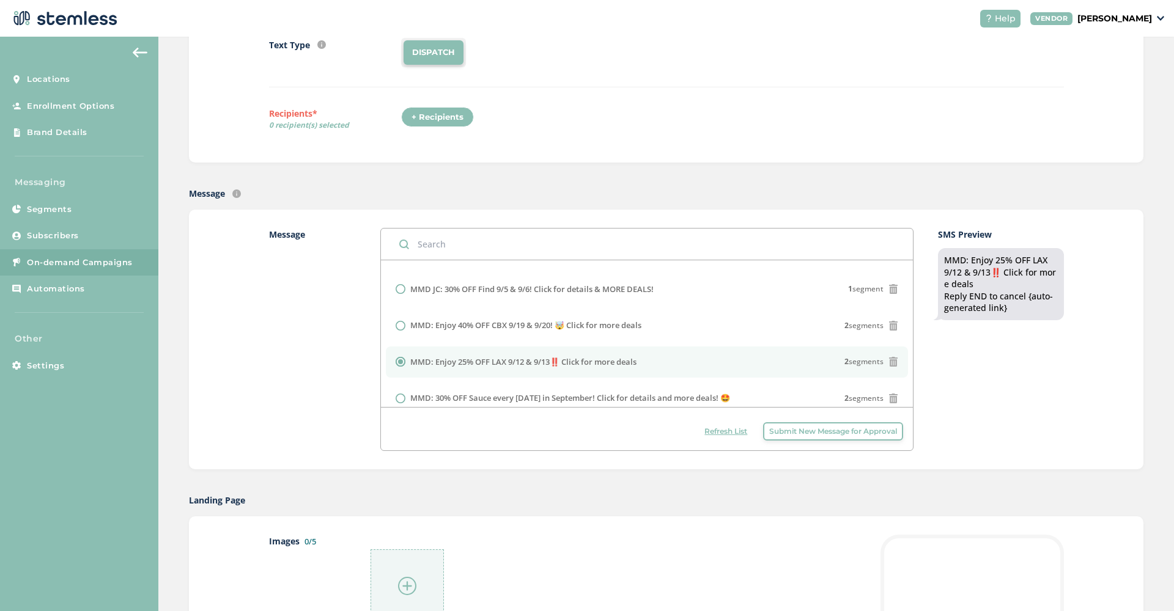
click at [445, 113] on div "+ Recipients" at bounding box center [437, 117] width 73 height 21
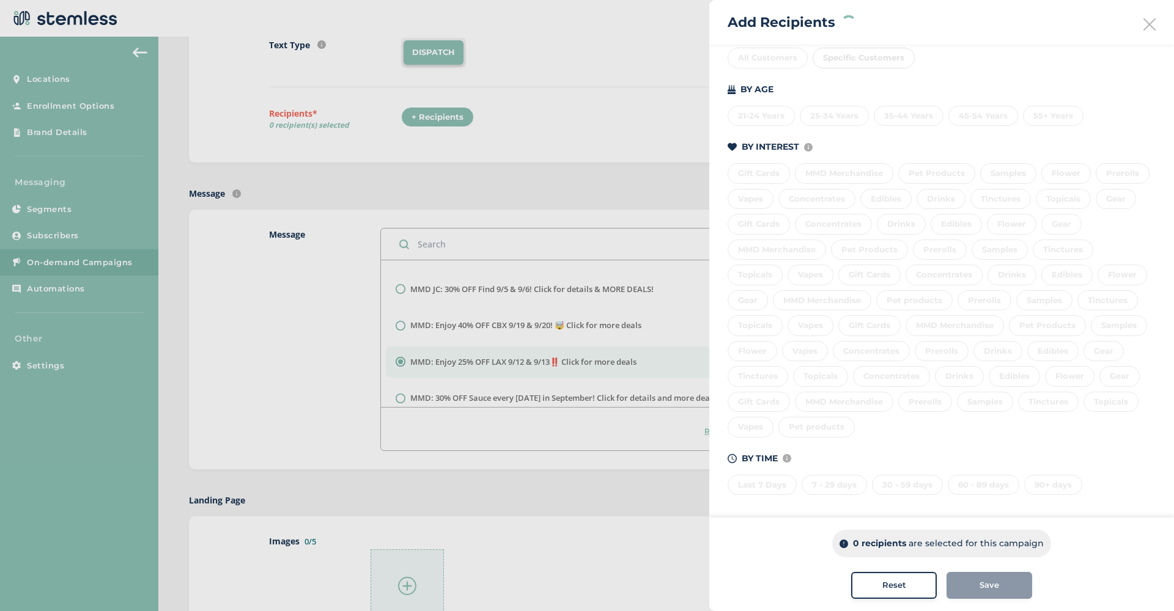
scroll to position [0, 0]
click at [772, 480] on div "Last 7 Days 7 - 29 days 30 - 59 days 60 - 89 days 90+ days" at bounding box center [942, 483] width 428 height 26
click at [775, 479] on div "Last 7 Days" at bounding box center [762, 485] width 69 height 21
click at [848, 481] on div "7 - 29 days" at bounding box center [834, 485] width 65 height 21
click at [912, 479] on div "30 - 59 days" at bounding box center [907, 485] width 71 height 21
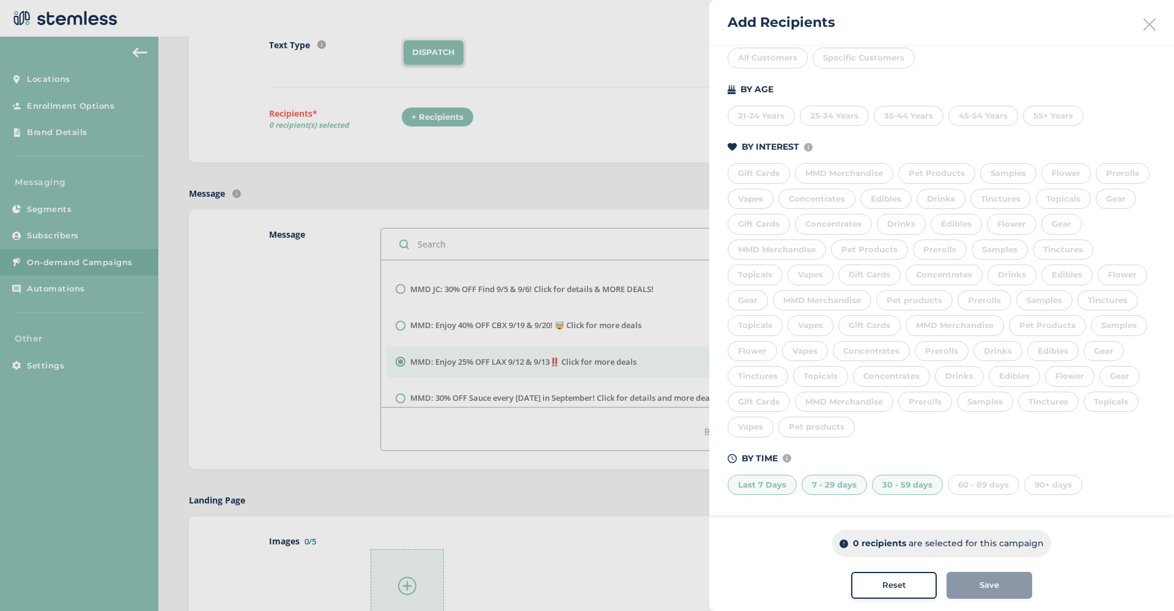
click at [977, 478] on div "60 - 89 days" at bounding box center [984, 485] width 72 height 21
click at [996, 586] on span "Save" at bounding box center [990, 586] width 20 height 12
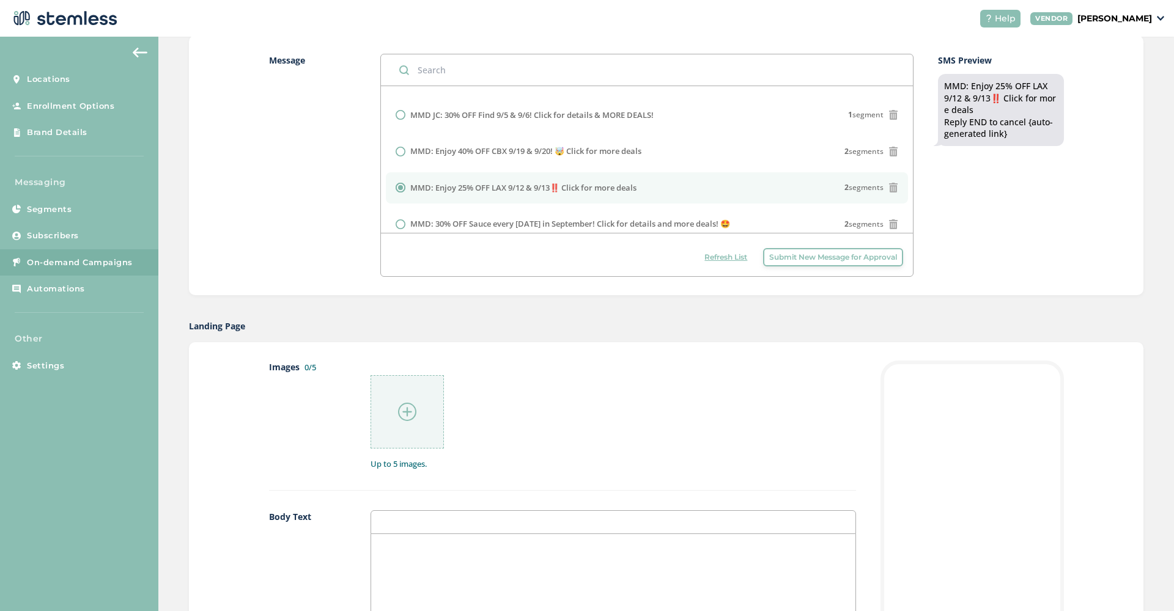
scroll to position [349, 0]
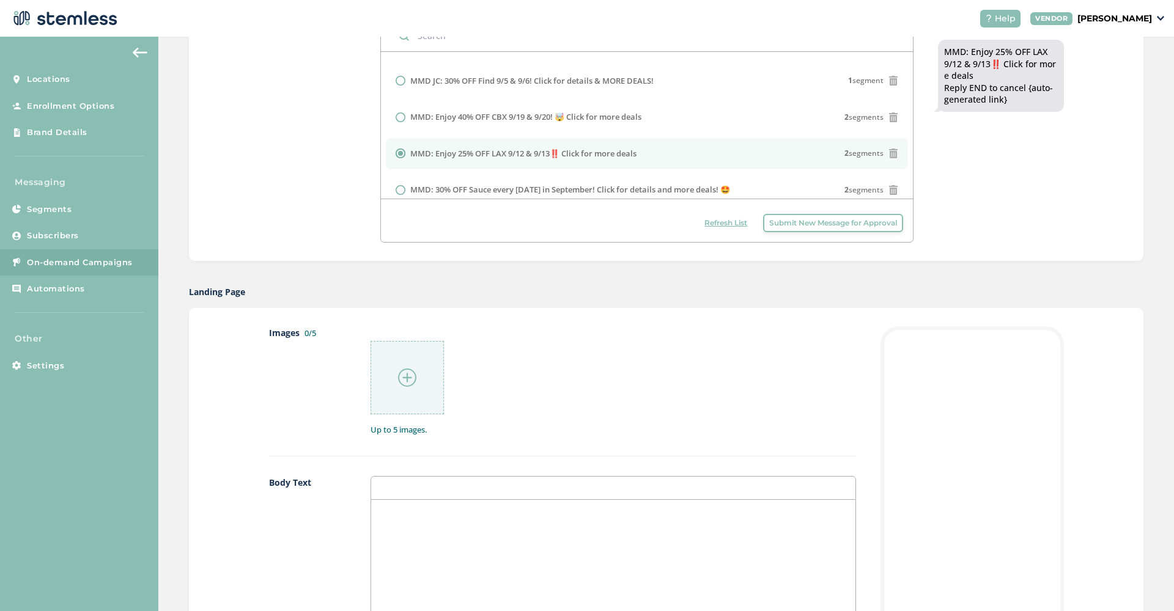
click at [407, 379] on img at bounding box center [407, 378] width 18 height 18
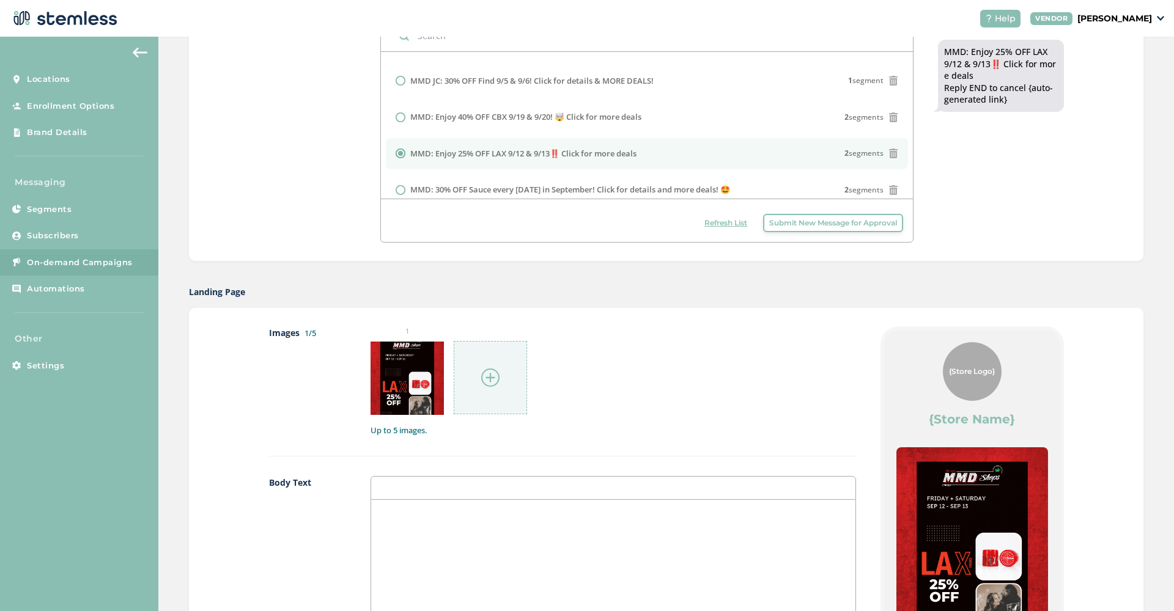
click at [491, 377] on img at bounding box center [490, 378] width 18 height 18
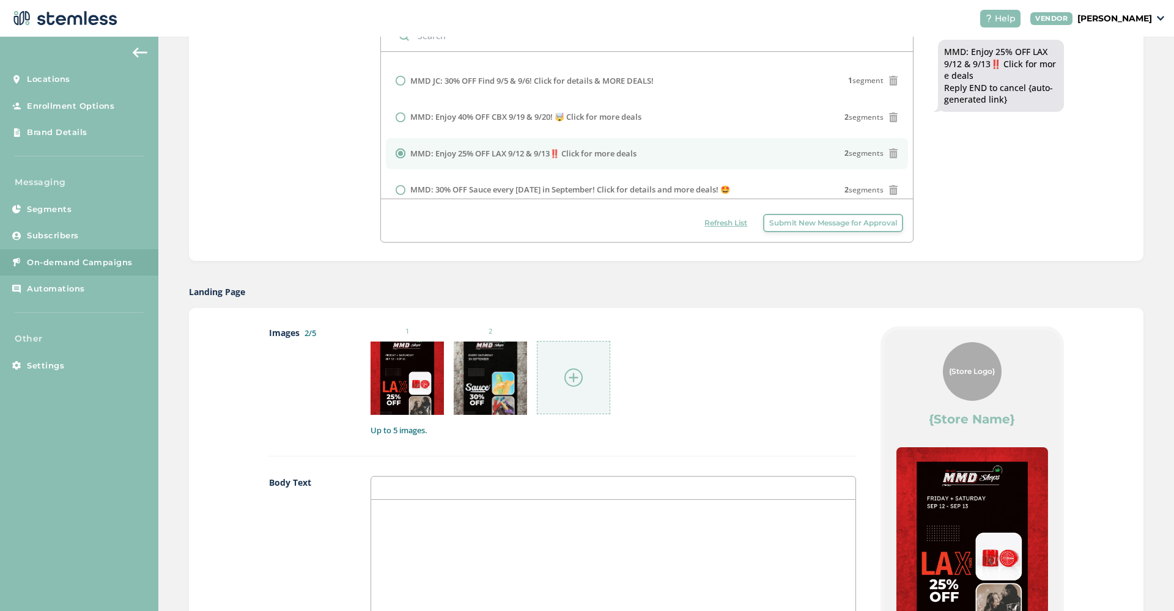
click at [573, 380] on img at bounding box center [573, 378] width 18 height 18
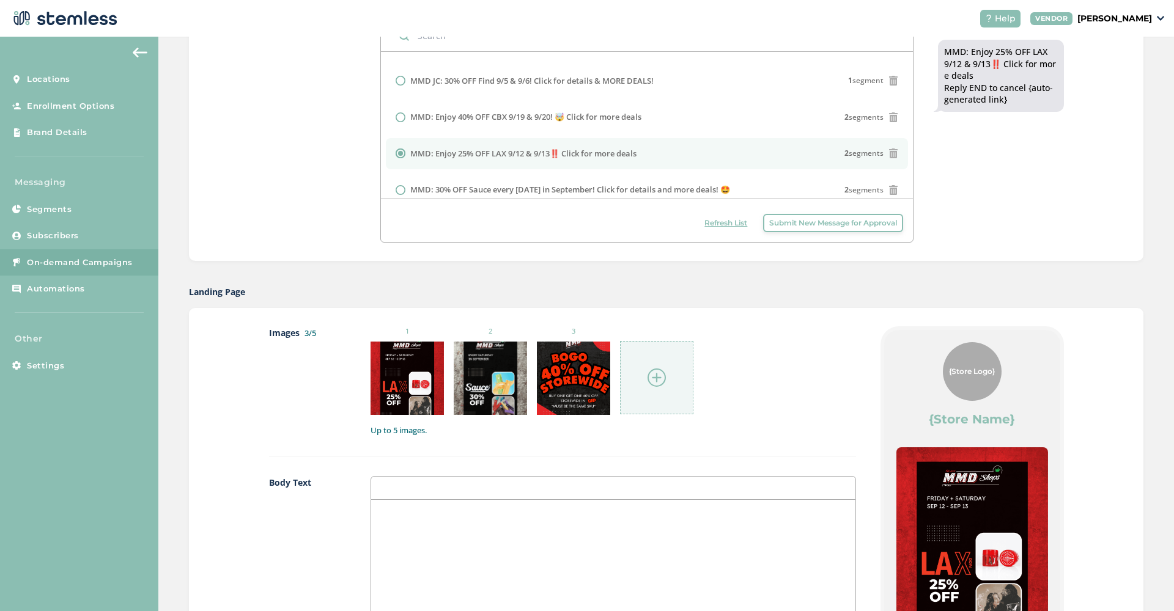
click at [656, 377] on img at bounding box center [657, 378] width 18 height 18
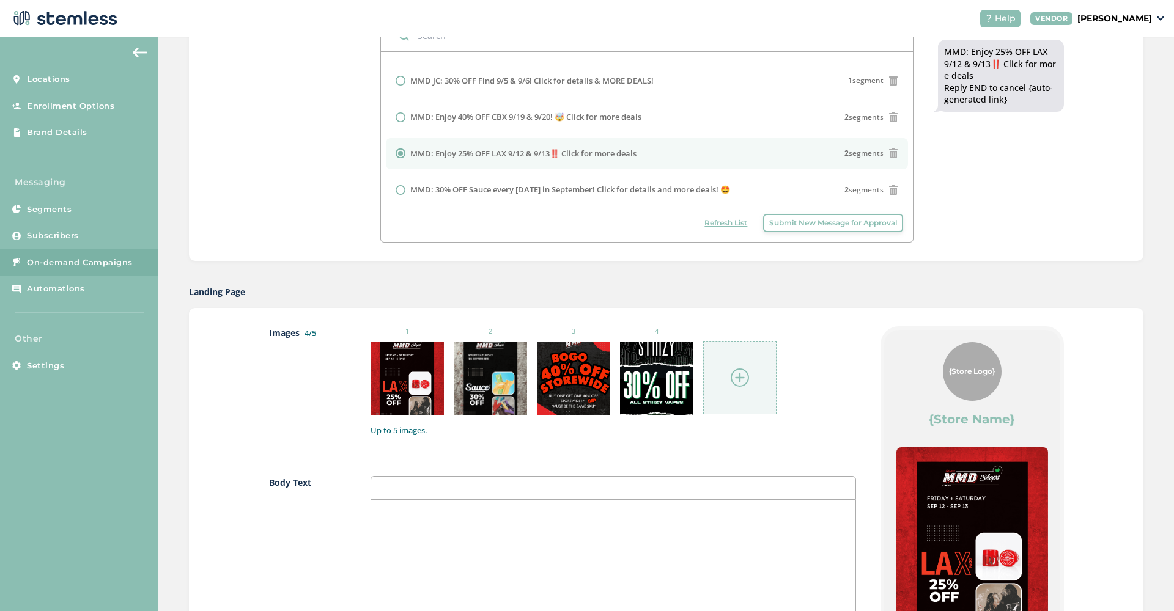
click at [738, 375] on img at bounding box center [740, 378] width 18 height 18
click at [474, 555] on div at bounding box center [613, 622] width 484 height 244
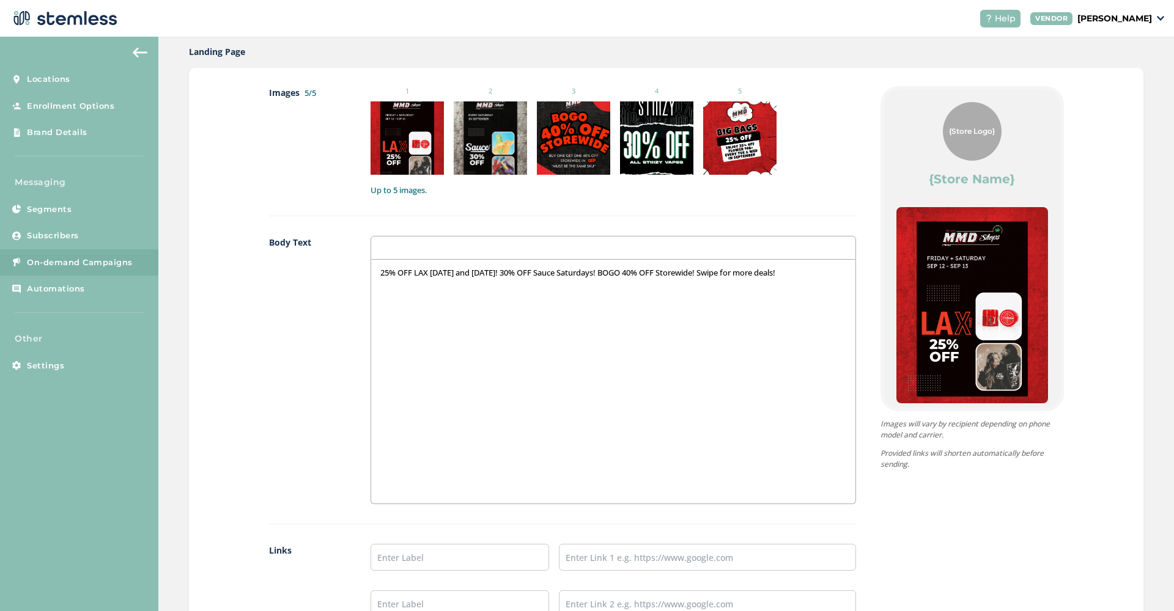
scroll to position [621, 0]
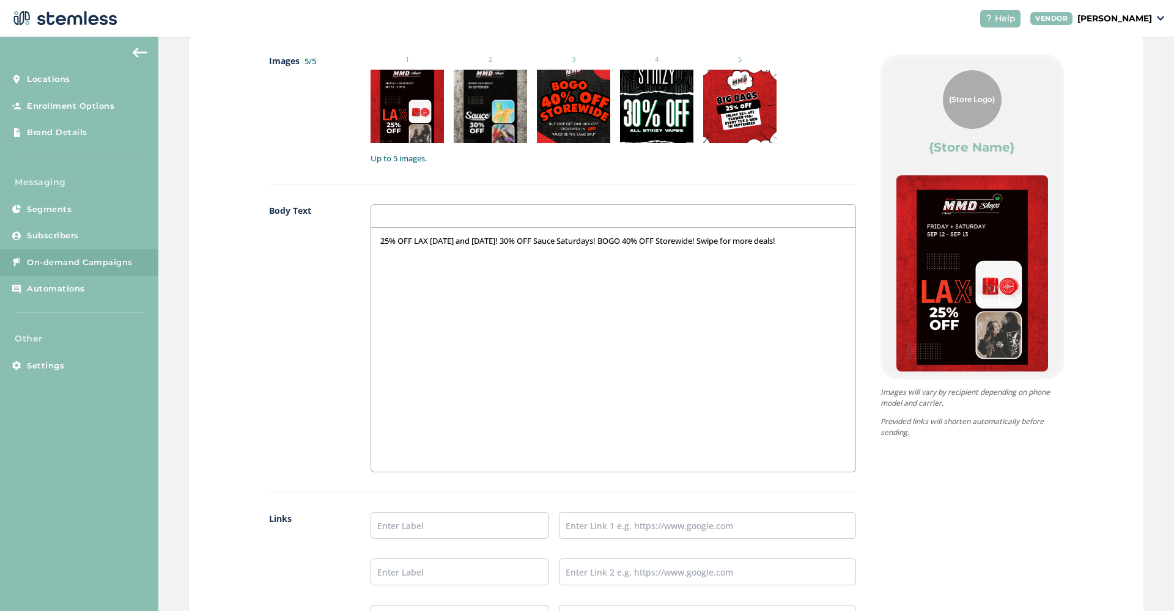
click at [399, 510] on div "Images 5/5 1 2 3 4 5 Up to 5 images. Body Text 25% OFF LAX Today and Tomorrow! …" at bounding box center [562, 352] width 587 height 597
click at [396, 512] on input "text" at bounding box center [460, 525] width 179 height 27
type input "SHOP NOW"
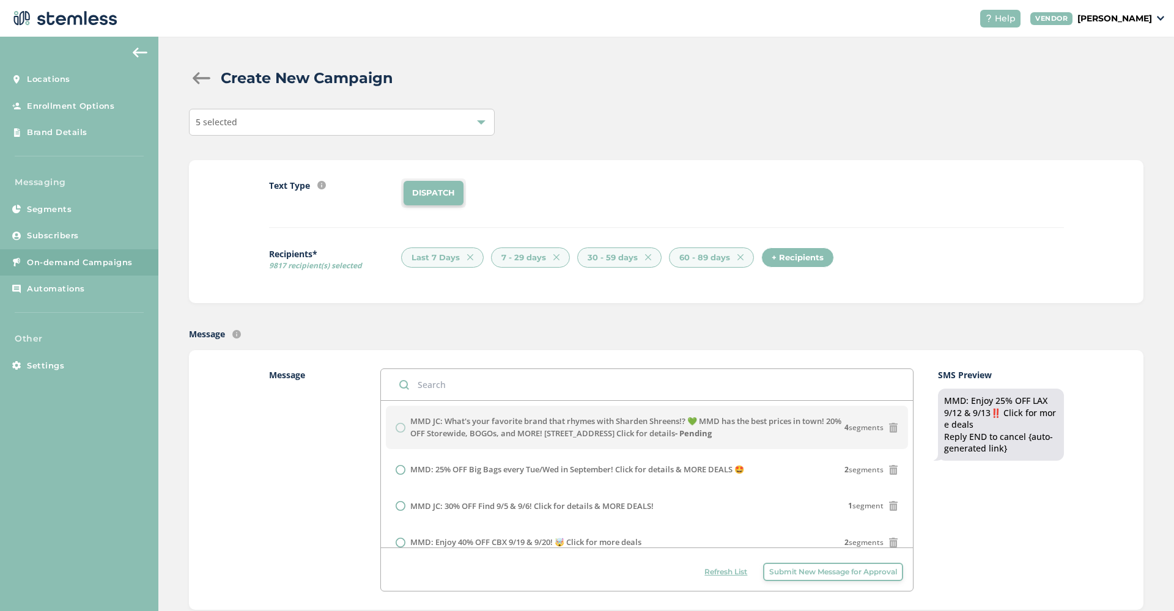
scroll to position [76, 0]
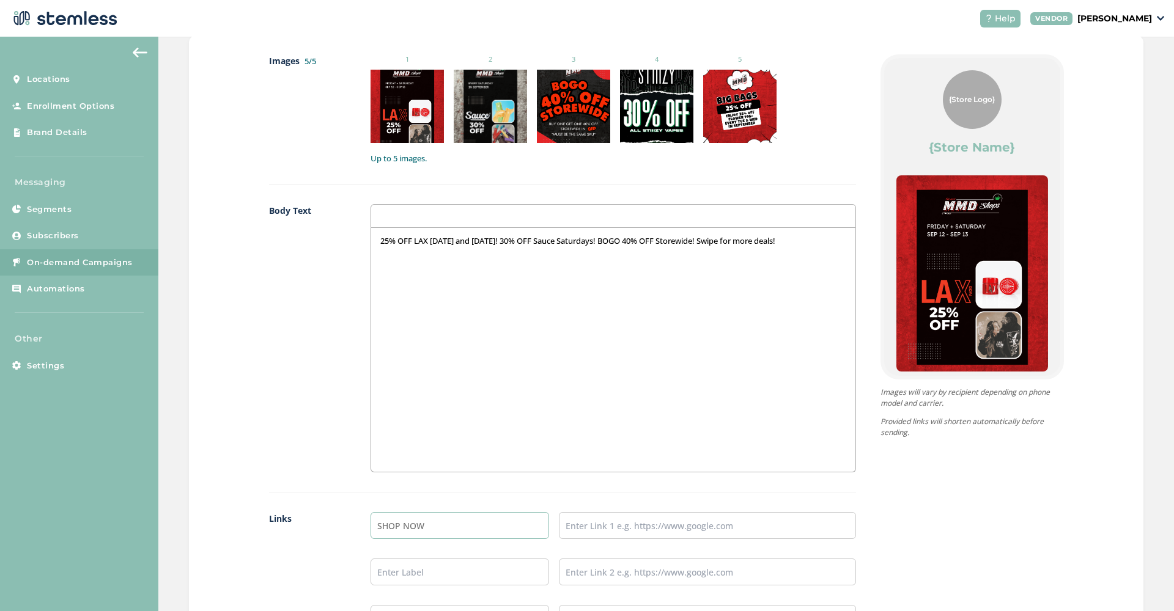
type input "SHOP NOW"
click at [605, 522] on input "text" at bounding box center [707, 525] width 297 height 27
paste input "[URL][DOMAIN_NAME]"
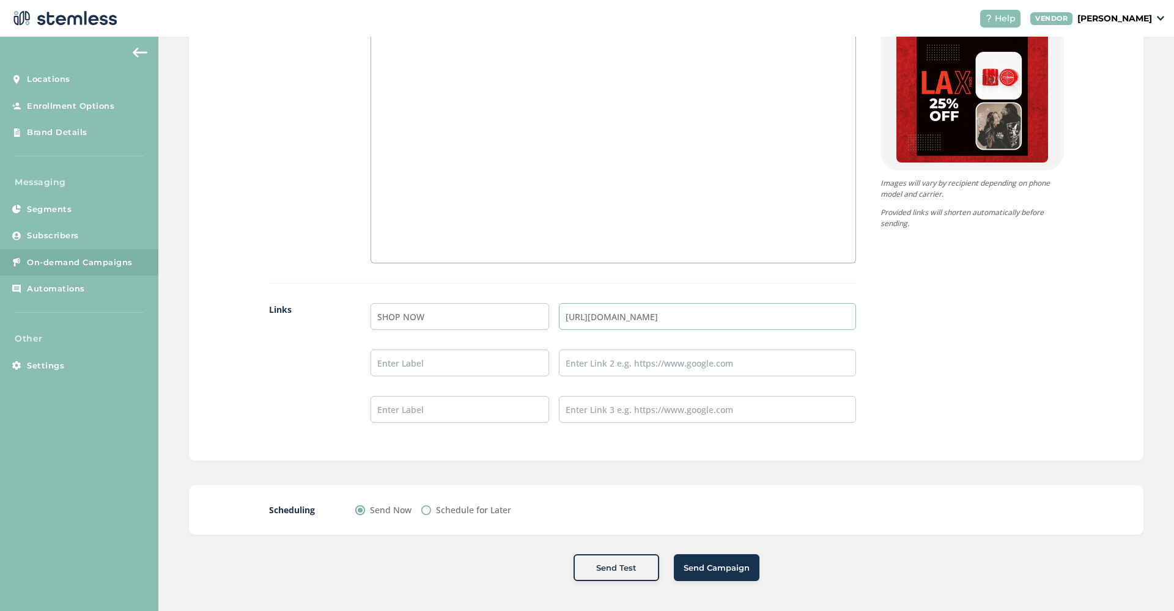
scroll to position [830, 0]
type input "[URL][DOMAIN_NAME]"
click at [466, 508] on label "Schedule for Later" at bounding box center [473, 510] width 75 height 13
click at [431, 508] on input "Schedule for Later" at bounding box center [426, 511] width 10 height 10
radio input "true"
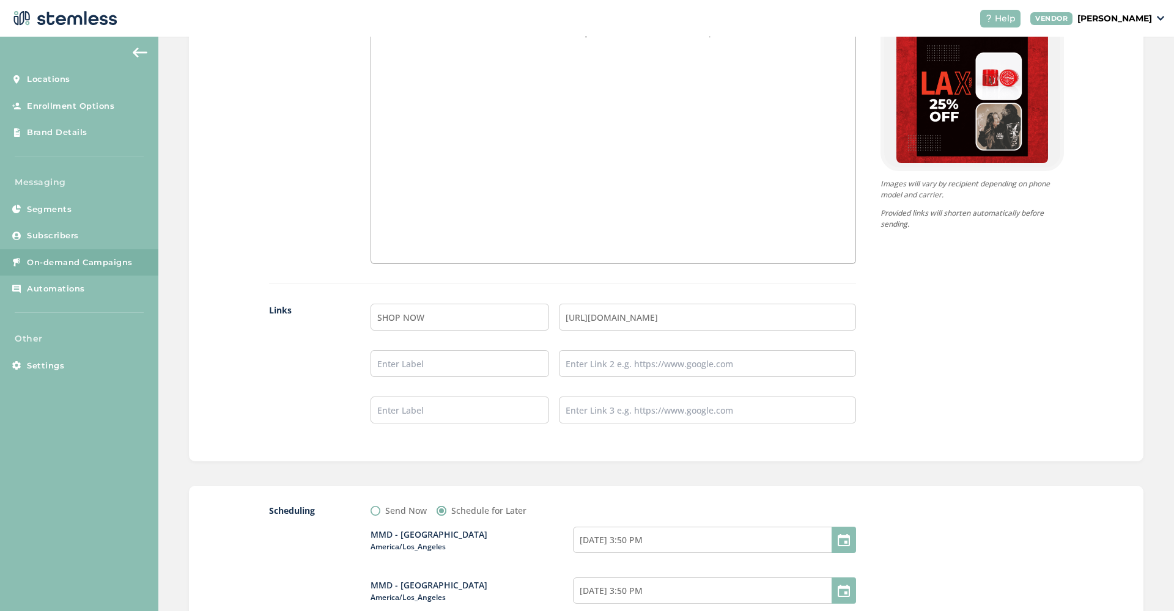
scroll to position [1115, 0]
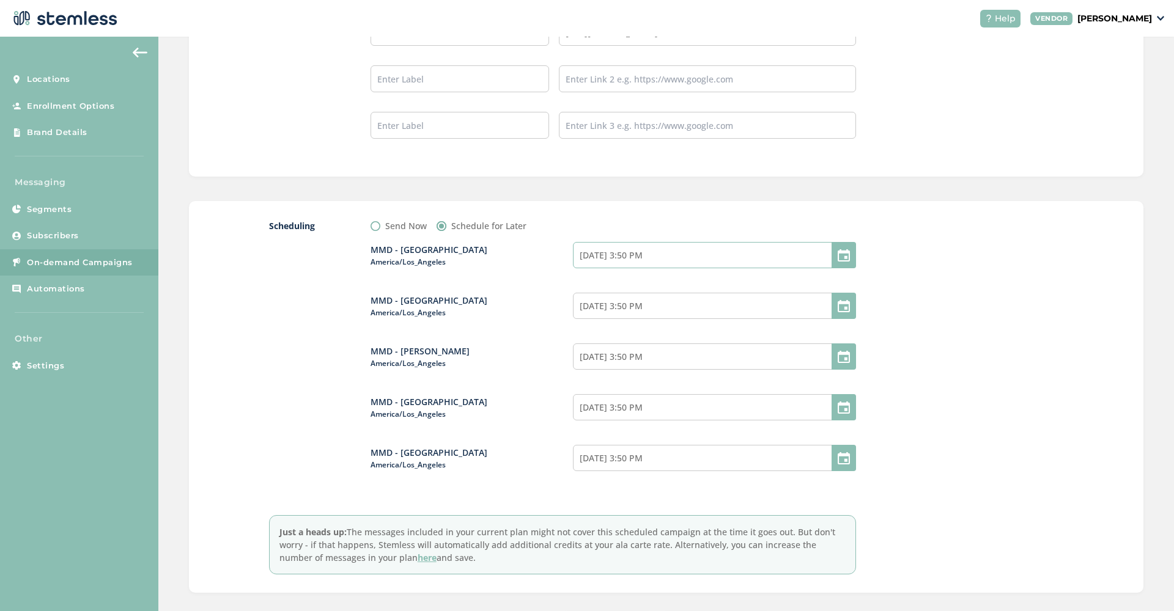
click at [687, 259] on input "[DATE] 3:50 PM" at bounding box center [714, 255] width 283 height 26
select select "15"
select select "50"
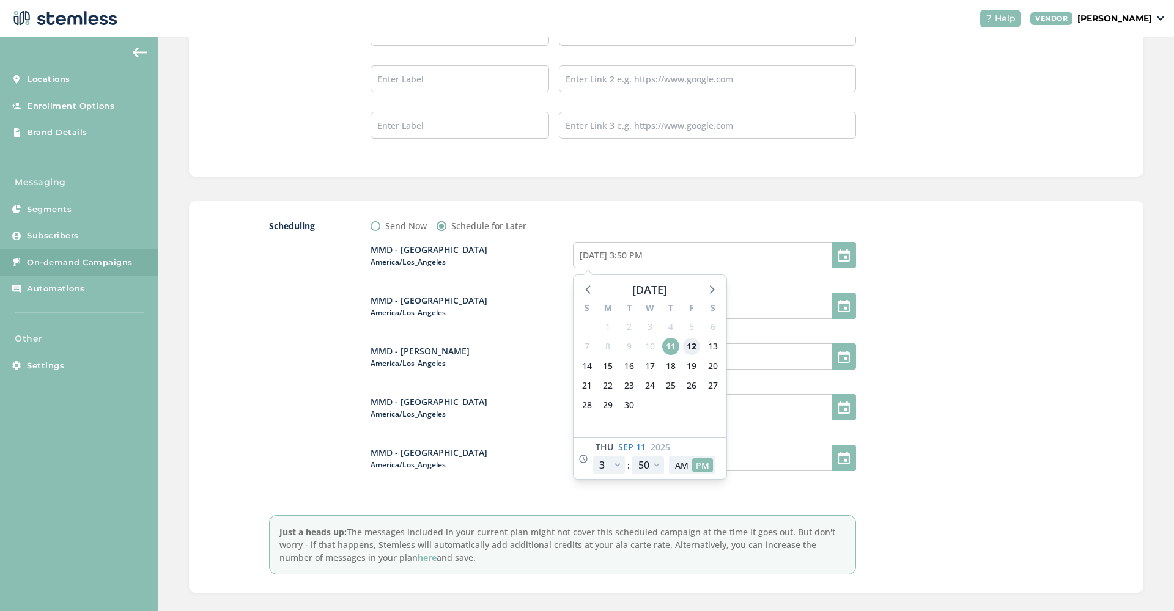
click at [693, 339] on span "12" at bounding box center [691, 346] width 17 height 17
type input "[DATE] 3:50 PM"
select select "21"
type input "[DATE] 9:50 PM"
select select "21"
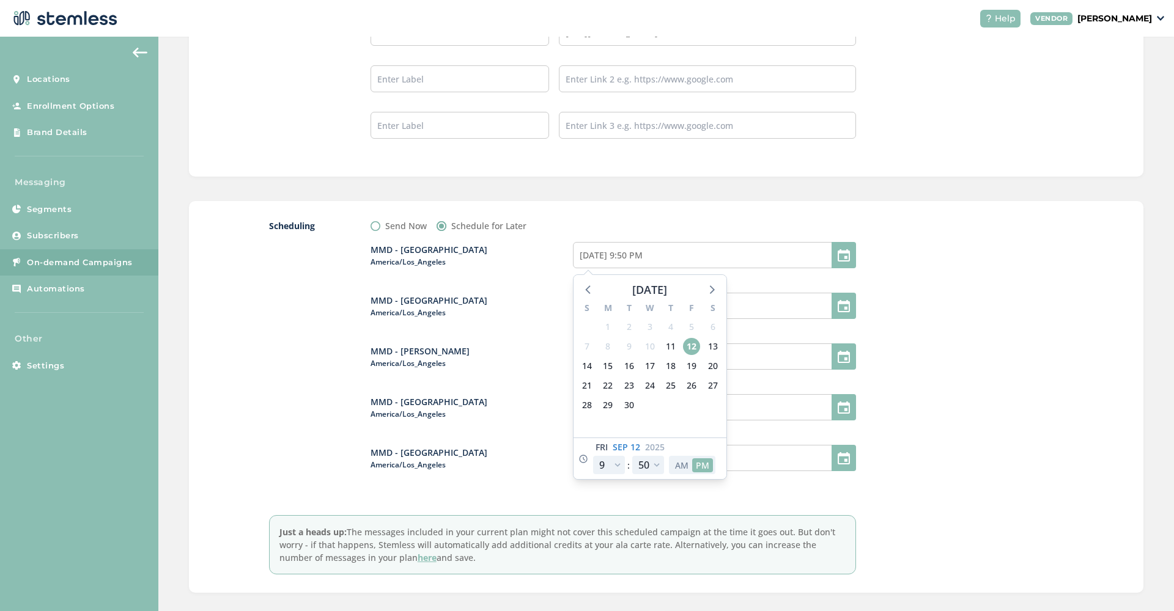
click at [679, 468] on button "AM" at bounding box center [681, 466] width 21 height 14
type input "[DATE] 9:50 AM"
select select "9"
click at [970, 399] on div at bounding box center [972, 397] width 183 height 355
click at [660, 302] on input "[DATE] 3:50 PM" at bounding box center [714, 306] width 283 height 26
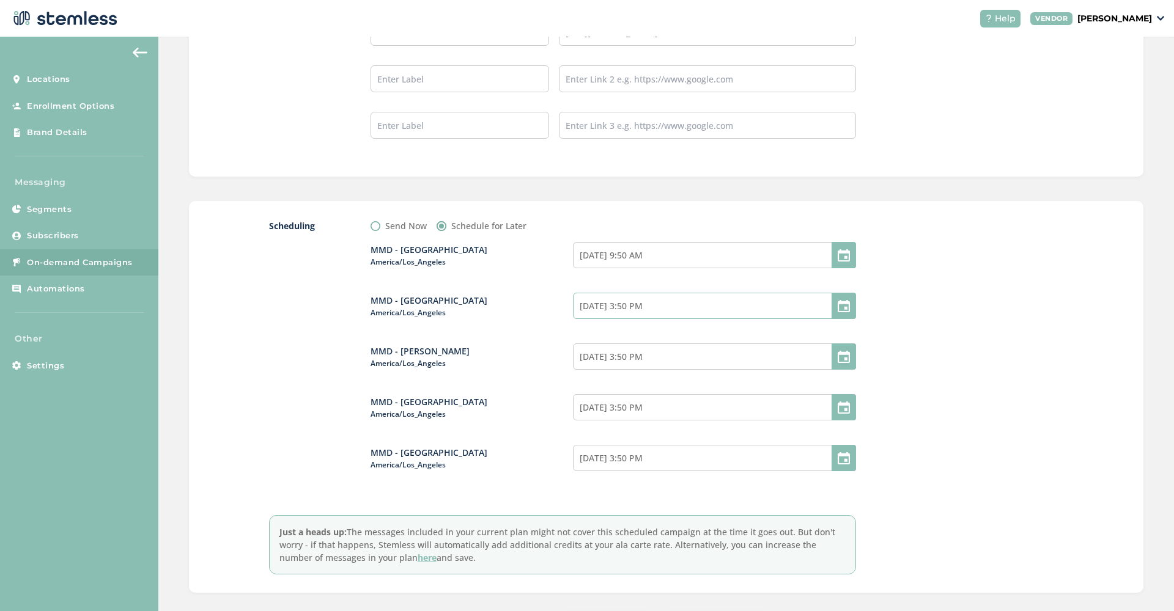
select select "15"
select select "50"
click at [694, 396] on span "12" at bounding box center [691, 397] width 17 height 17
type input "[DATE] 3:50 PM"
select select "21"
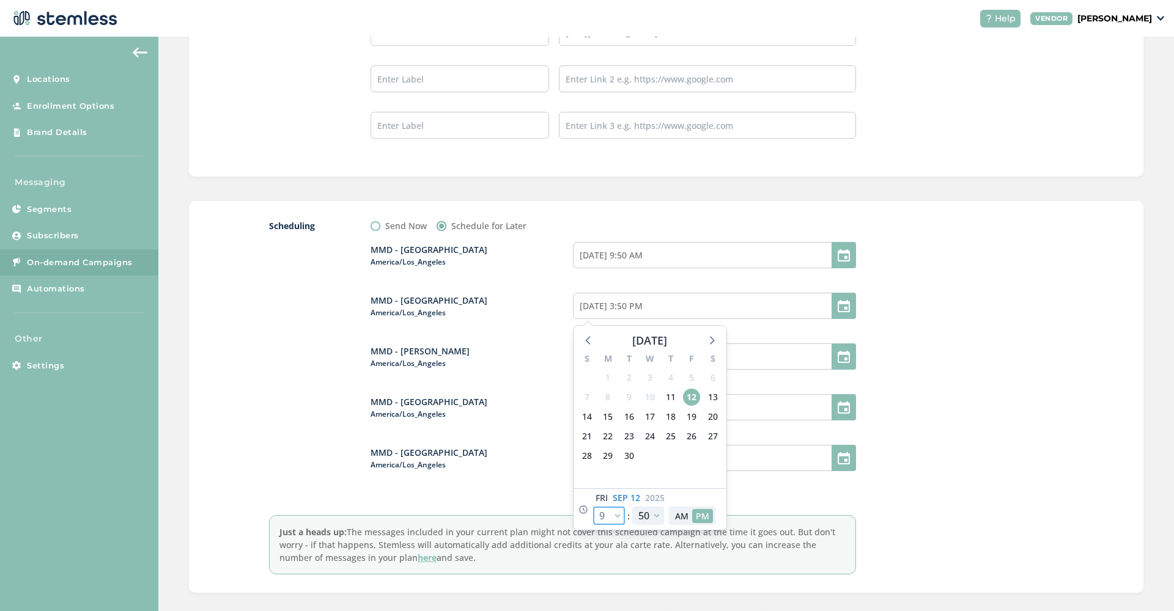
type input "[DATE] 9:50 PM"
select select "21"
select select "20"
type input "[DATE] 9:20 PM"
select select "20"
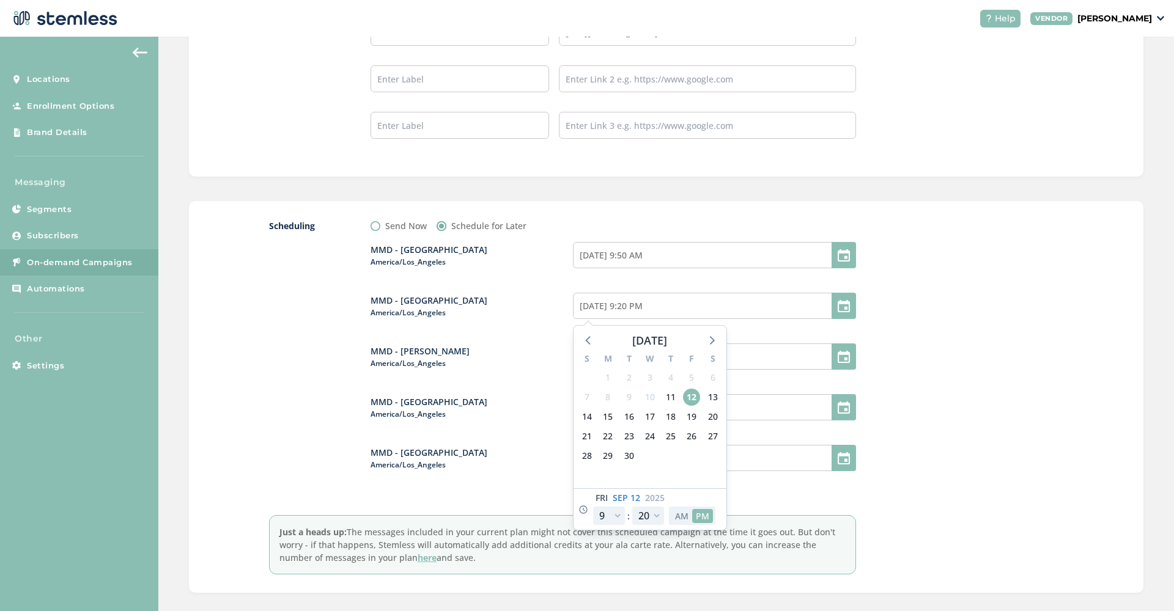
click at [684, 520] on button "AM" at bounding box center [681, 516] width 21 height 14
type input "[DATE] 9:20 AM"
select select "9"
click at [1005, 397] on div at bounding box center [972, 397] width 183 height 355
click at [686, 363] on input "[DATE] 3:50 PM" at bounding box center [714, 357] width 283 height 26
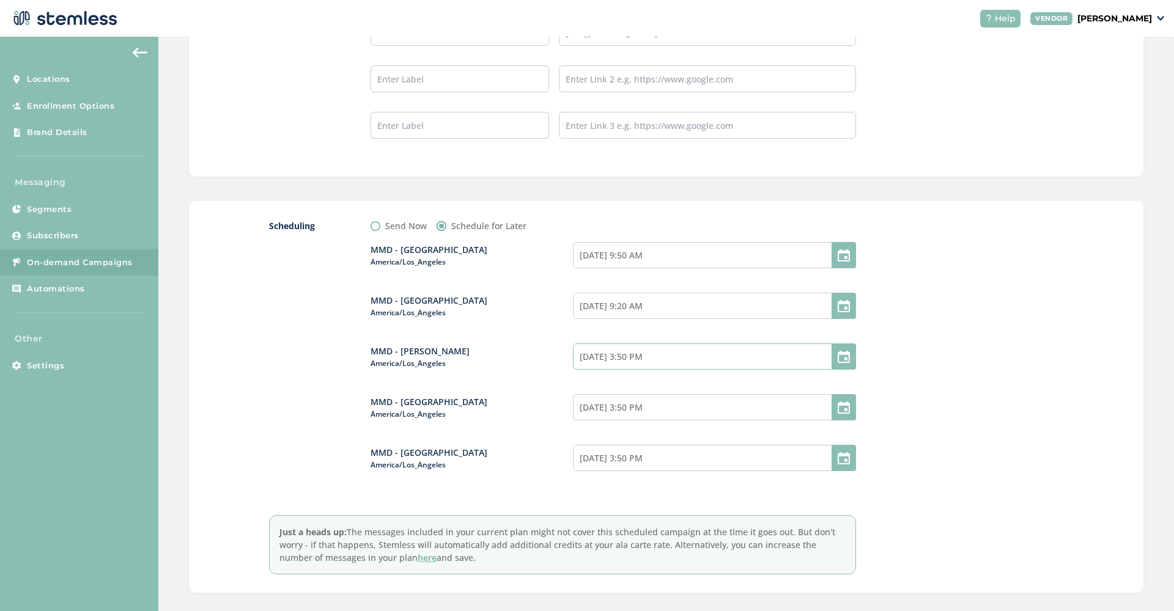
select select "15"
select select "50"
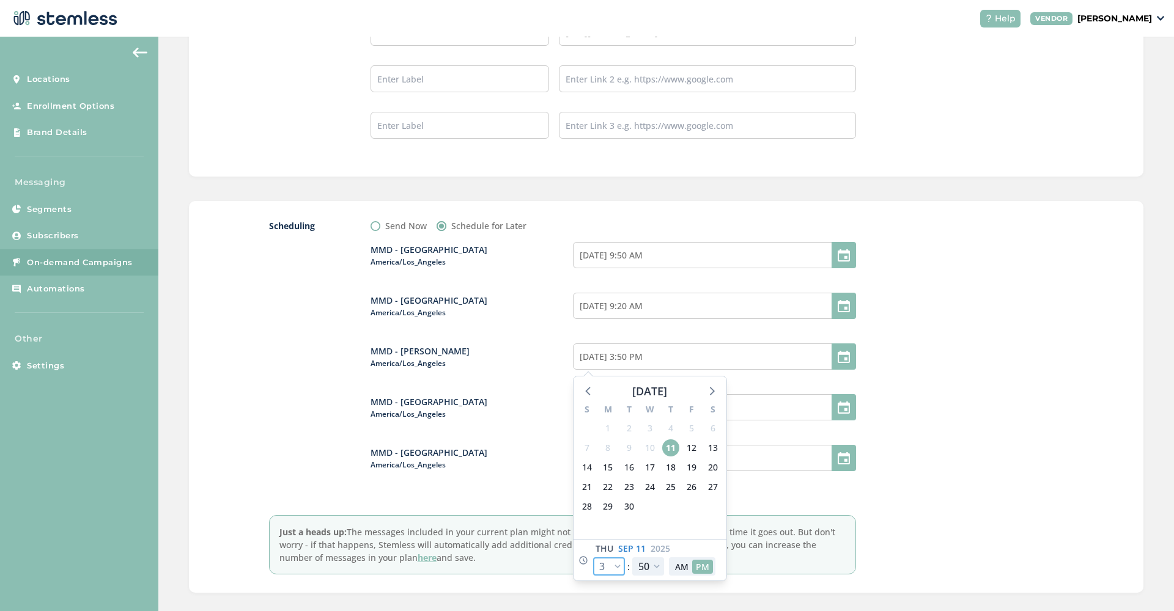
select select "20"
type input "[DATE] 8:50 PM"
select select "20"
click at [684, 564] on button "AM" at bounding box center [681, 567] width 21 height 14
type input "[DATE] 8:50 AM"
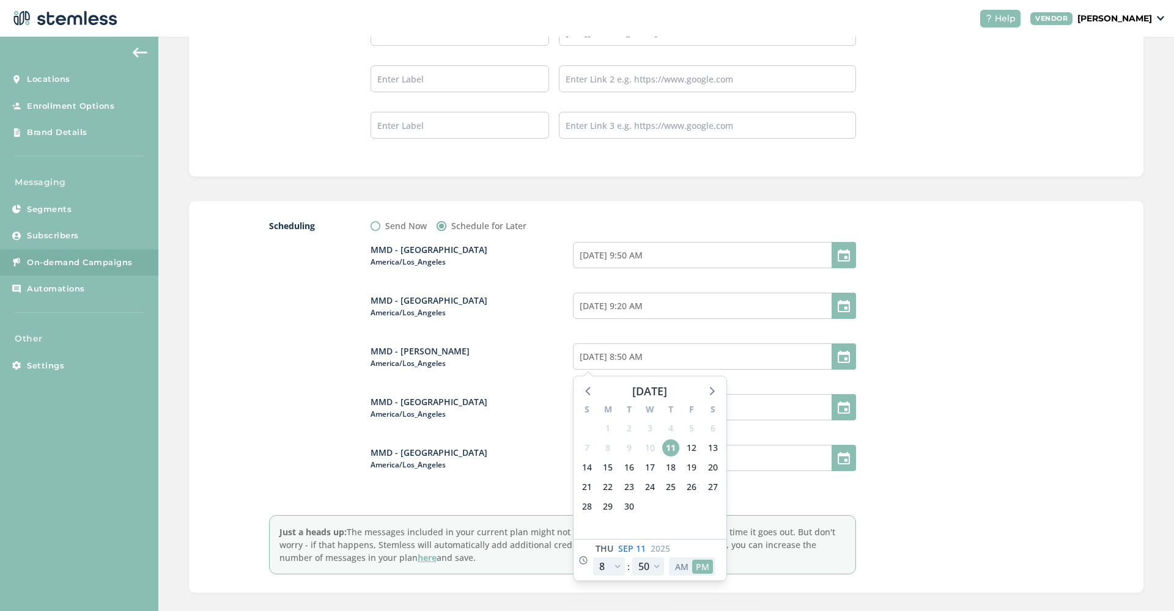
select select "8"
click at [687, 446] on span "12" at bounding box center [691, 448] width 17 height 17
type input "[DATE] 8:50 AM"
click at [973, 437] on div at bounding box center [972, 397] width 183 height 355
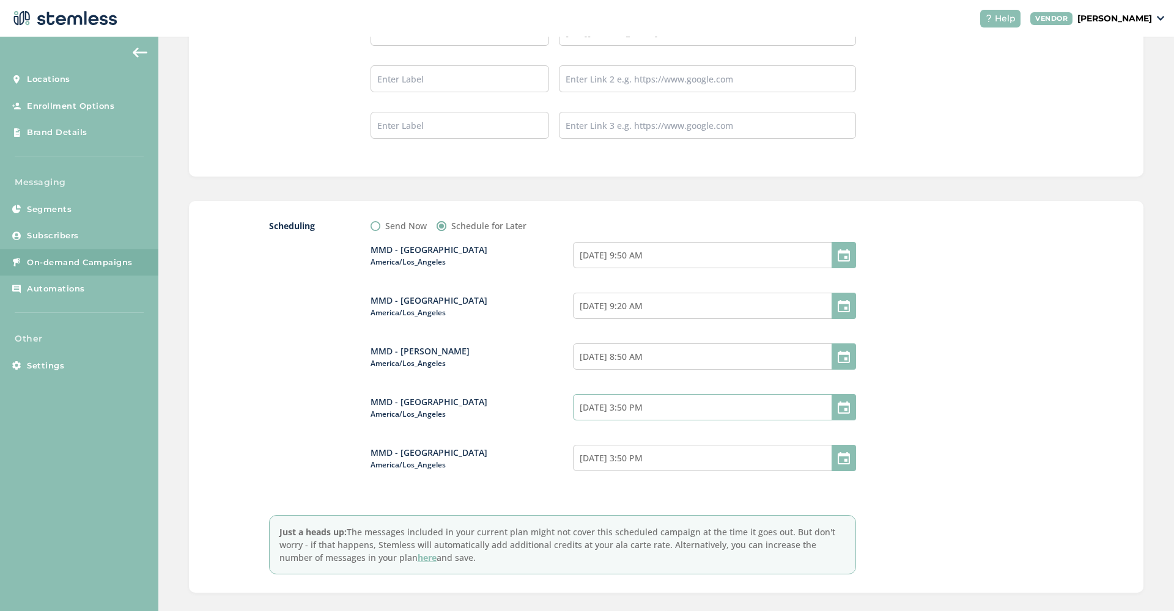
click at [657, 407] on input "[DATE] 3:50 PM" at bounding box center [714, 407] width 283 height 26
select select "15"
select select "50"
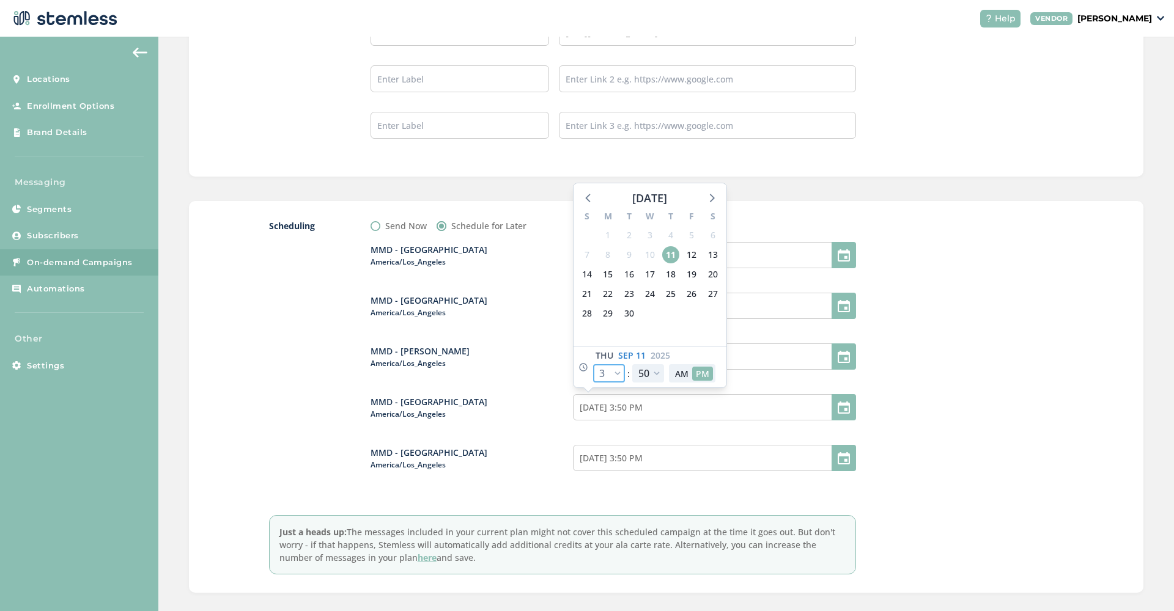
select select "20"
type input "[DATE] 8:50 PM"
select select "20"
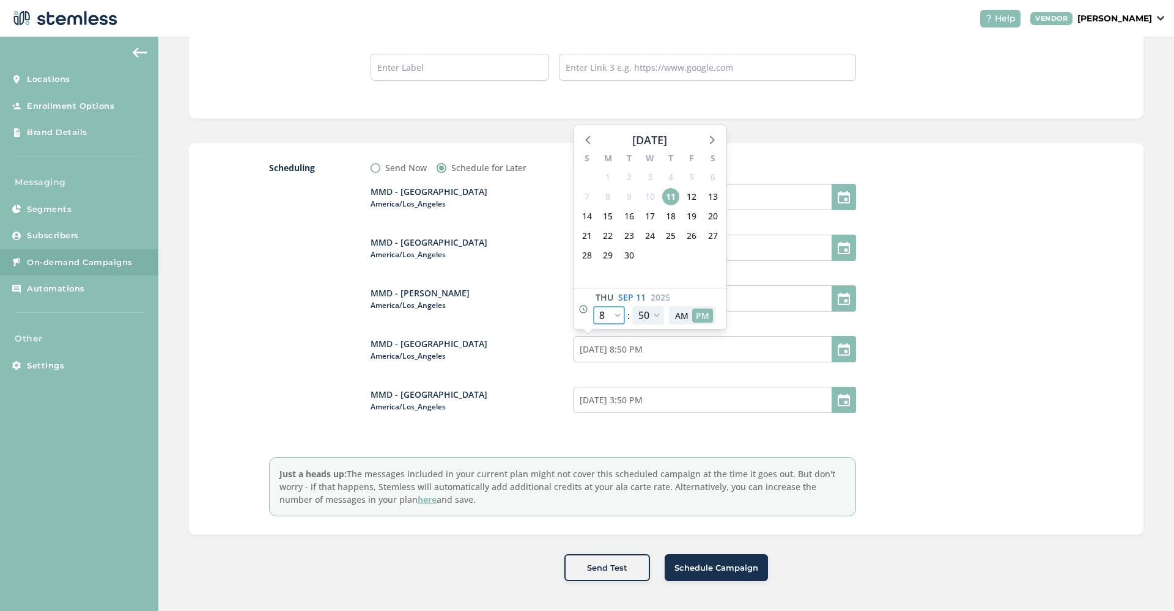
scroll to position [1172, 0]
select select "55"
type input "[DATE] 8:55 PM"
select select "55"
click at [684, 314] on button "AM" at bounding box center [681, 316] width 21 height 14
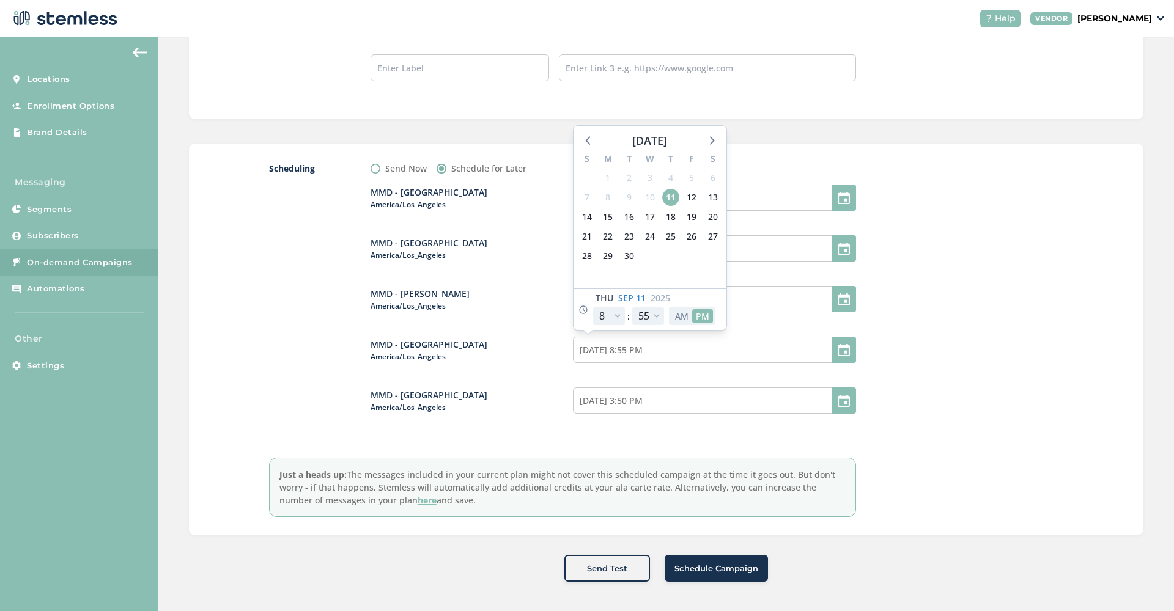
type input "[DATE] 8:55 AM"
select select "8"
click at [695, 195] on span "12" at bounding box center [691, 197] width 17 height 17
type input "[DATE] 8:55 AM"
click at [982, 405] on div at bounding box center [972, 339] width 183 height 355
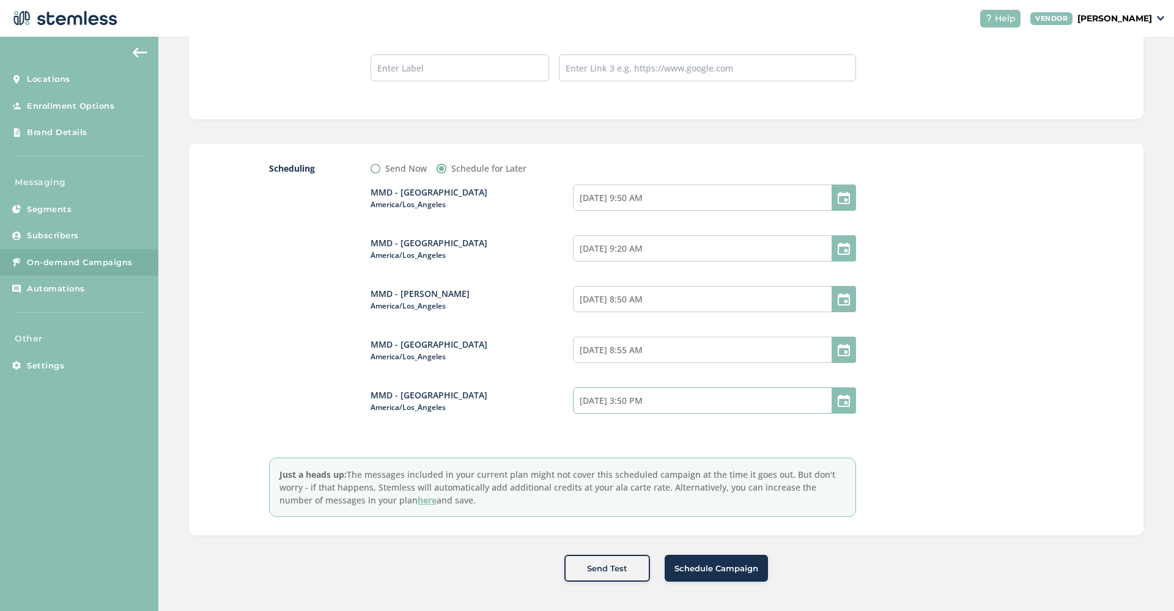
click at [691, 404] on input "[DATE] 3:50 PM" at bounding box center [714, 401] width 283 height 26
select select "15"
select select "50"
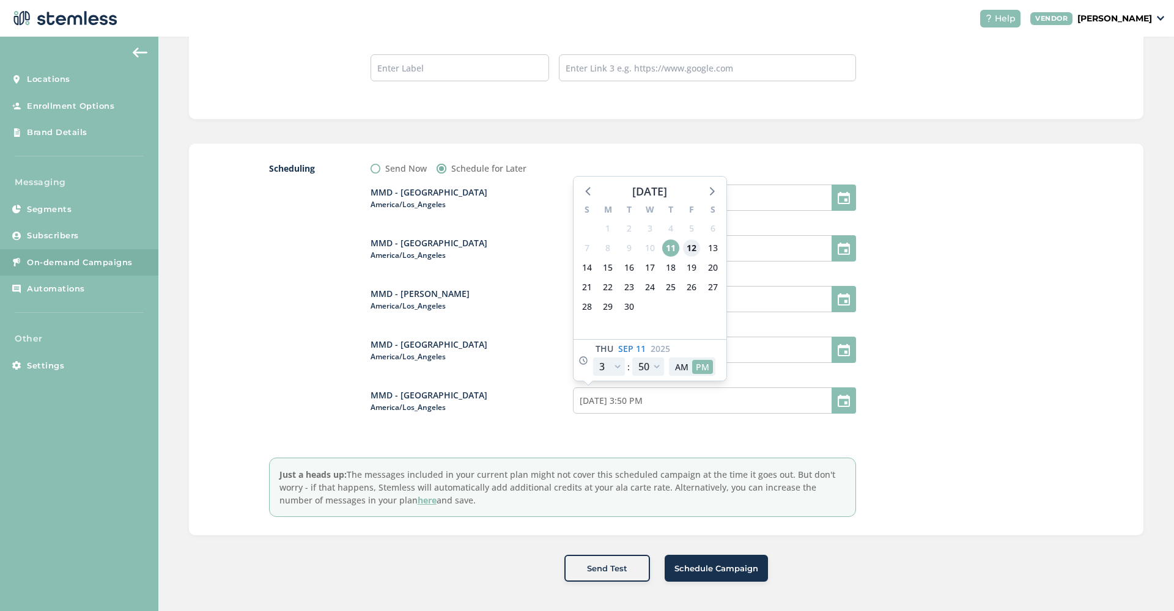
click at [693, 249] on span "12" at bounding box center [691, 248] width 17 height 17
type input "[DATE] 3:50 PM"
select select "21"
type input "[DATE] 9:50 PM"
select select "21"
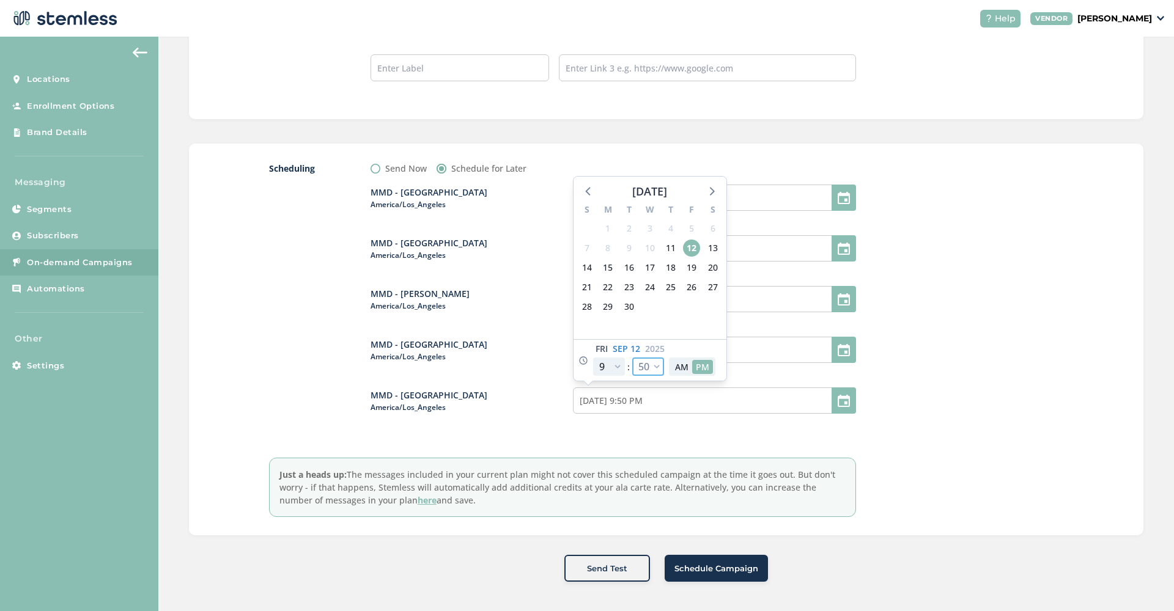
select select "0"
type input "[DATE] 9:00 PM"
select select "0"
click at [677, 367] on button "AM" at bounding box center [681, 367] width 21 height 14
type input "[DATE] 9:00 AM"
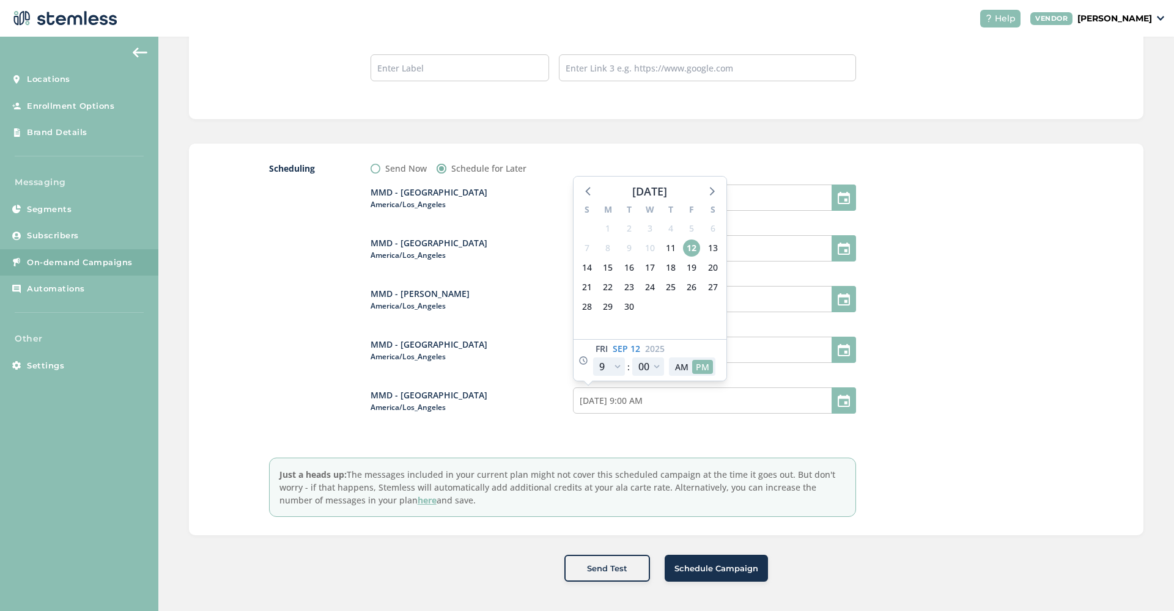
select select "9"
click at [960, 351] on div at bounding box center [972, 339] width 183 height 355
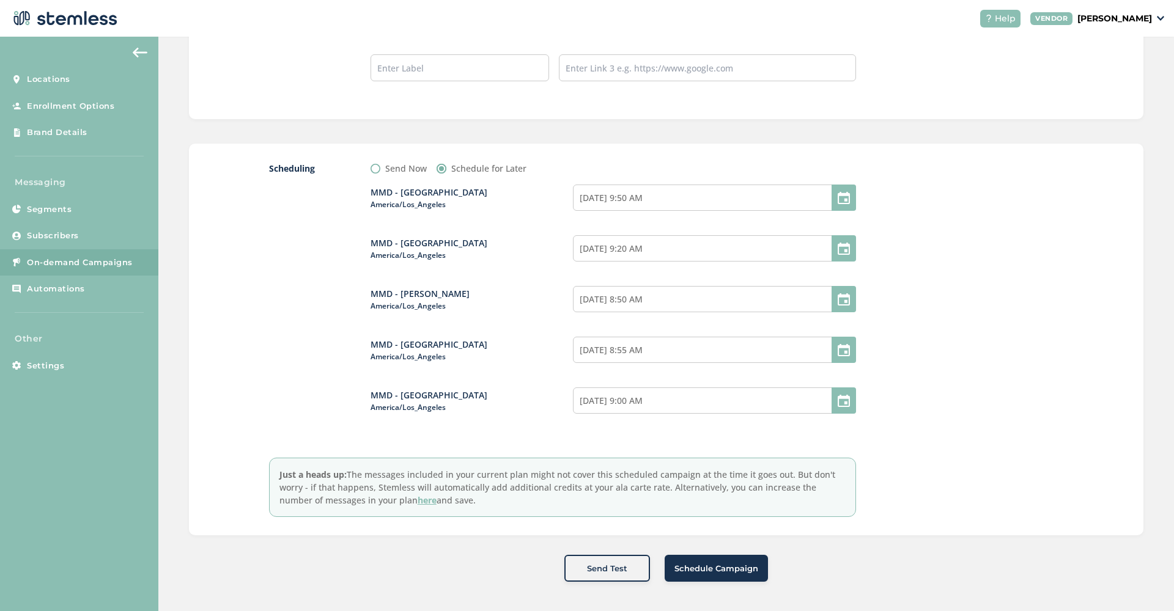
click at [753, 574] on button "Schedule Campaign" at bounding box center [716, 568] width 103 height 27
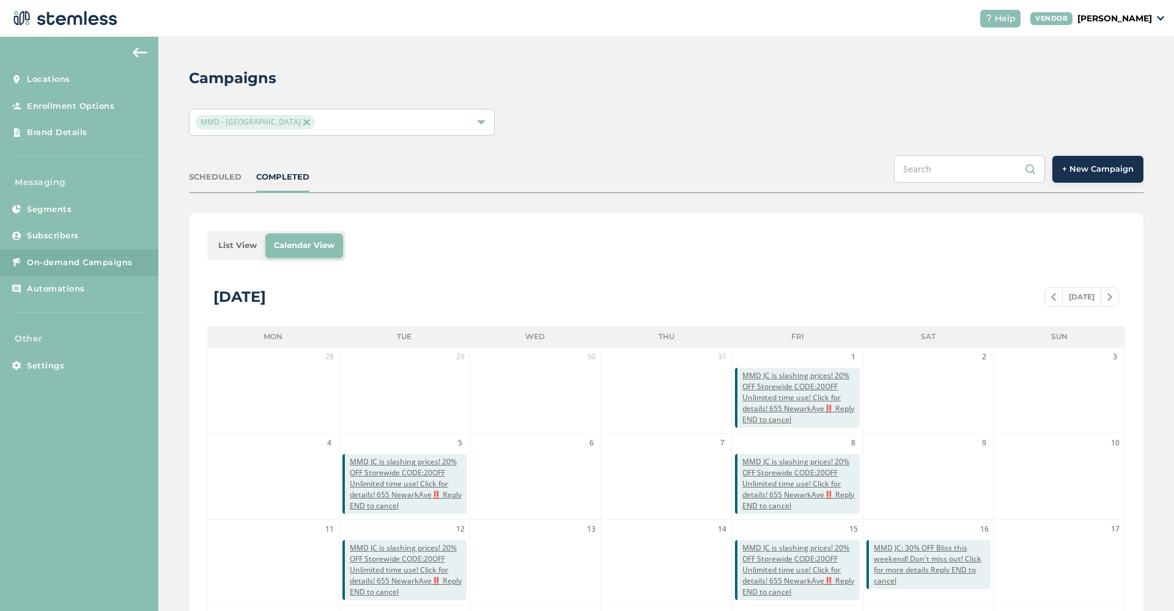
click at [1130, 168] on span "+ New Campaign" at bounding box center [1098, 169] width 72 height 12
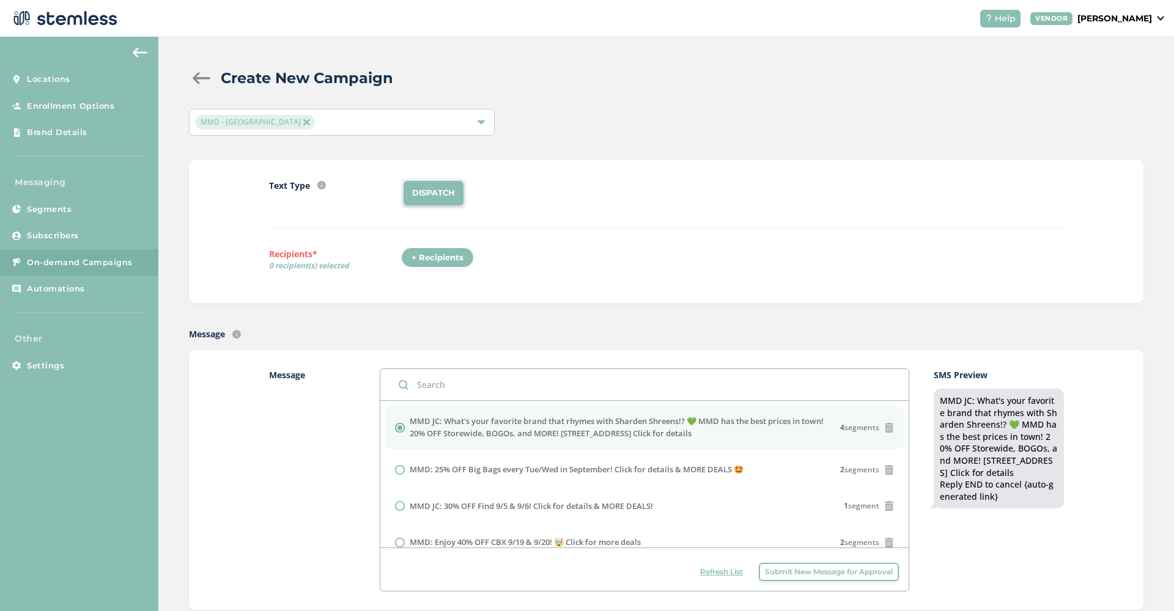
click at [689, 430] on label "MMD JC: What's your favorite brand that rhymes with Sharden Shreens!? 💚 MMD has…" at bounding box center [625, 428] width 430 height 24
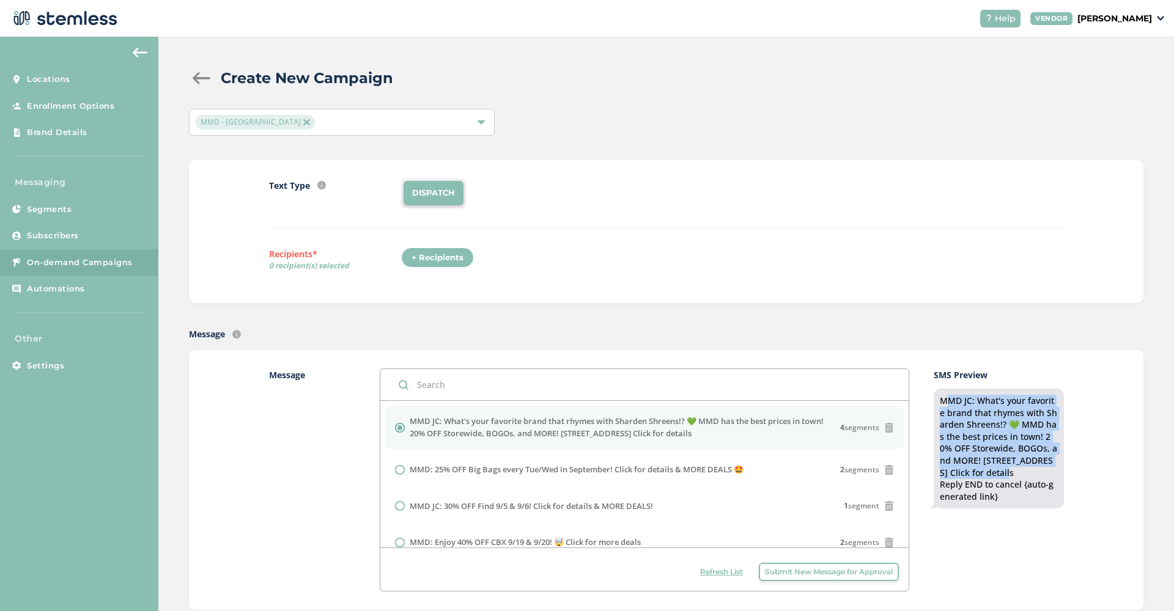
drag, startPoint x: 999, startPoint y: 470, endPoint x: 936, endPoint y: 402, distance: 92.6
click at [936, 402] on div "MMD JC: What's your favorite brand that rhymes with Sharden Shreens!? 💚 MMD has…" at bounding box center [999, 449] width 130 height 120
copy div "MMD JC: What's your favorite brand that rhymes with Sharden Shreens!? 💚 MMD has…"
click at [828, 574] on span "Submit New Message for Approval" at bounding box center [829, 572] width 128 height 11
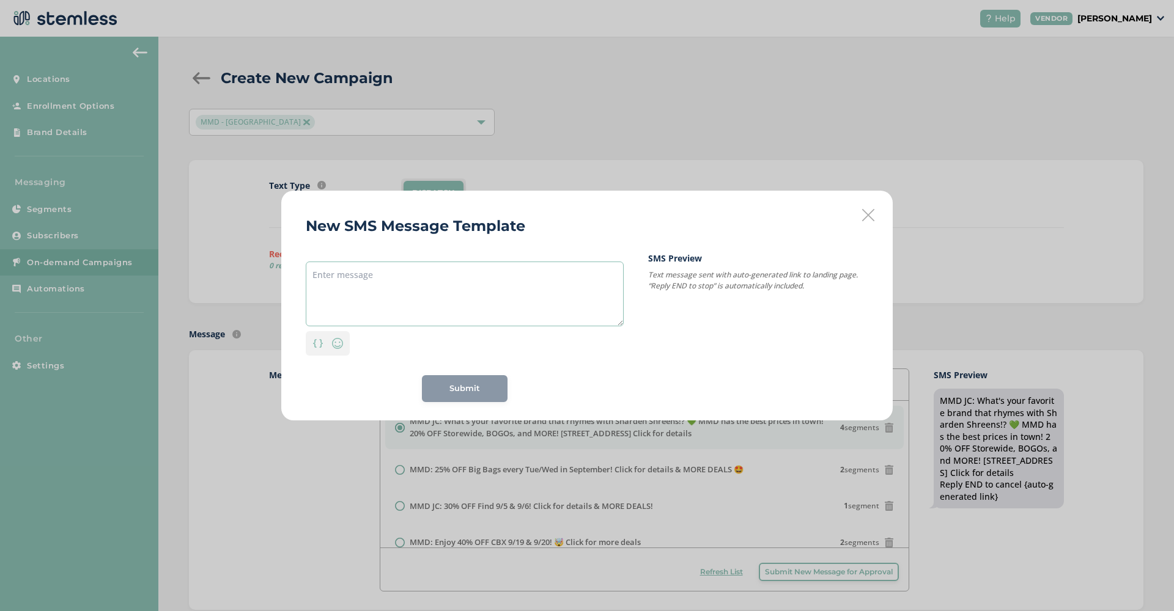
click at [373, 289] on textarea at bounding box center [465, 294] width 318 height 65
paste textarea "MMD JC: What's your favorite brand that rhymes with Sharden Shreens!? 💚 MMD has…"
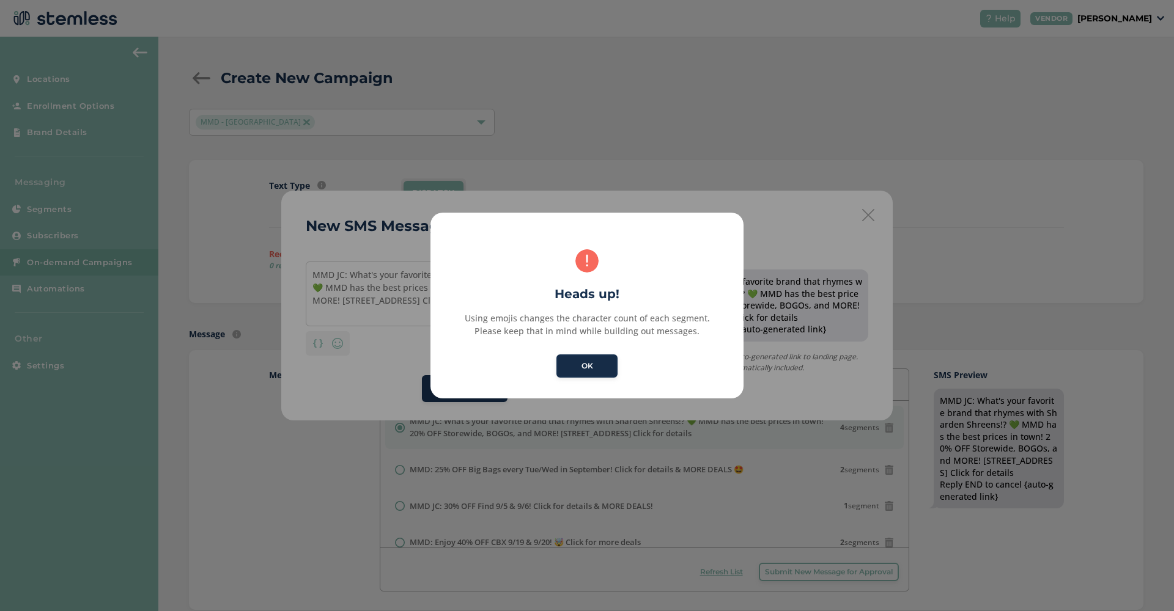
click at [600, 360] on button "OK" at bounding box center [586, 366] width 61 height 23
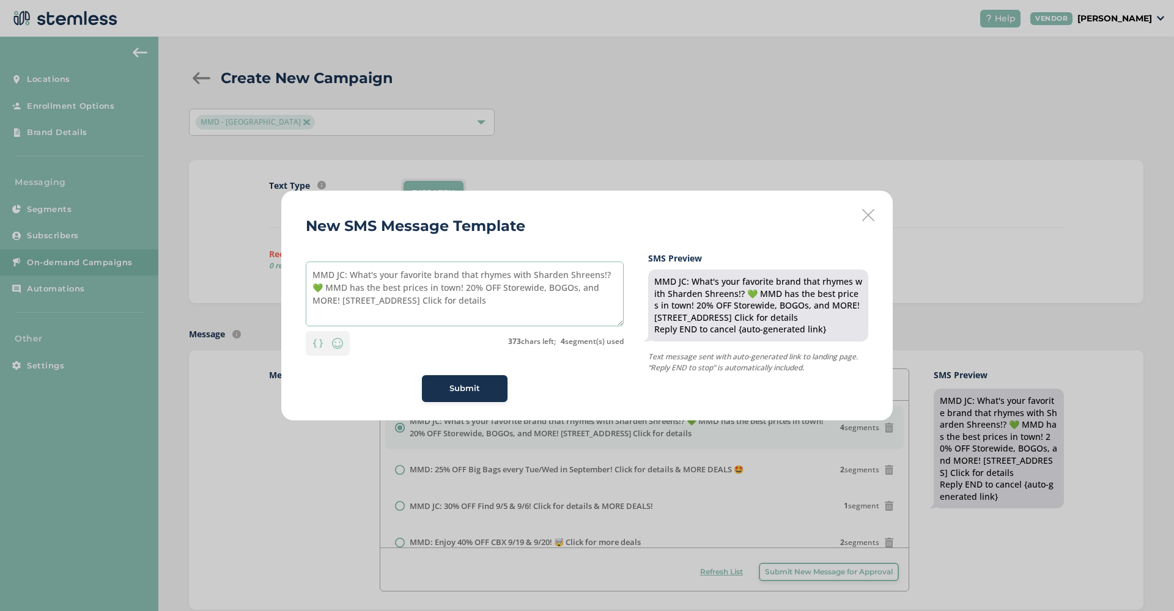
click at [328, 287] on textarea "MMD JC: What's your favorite brand that rhymes with Sharden Shreens!? 💚 MMD has…" at bounding box center [465, 294] width 318 height 65
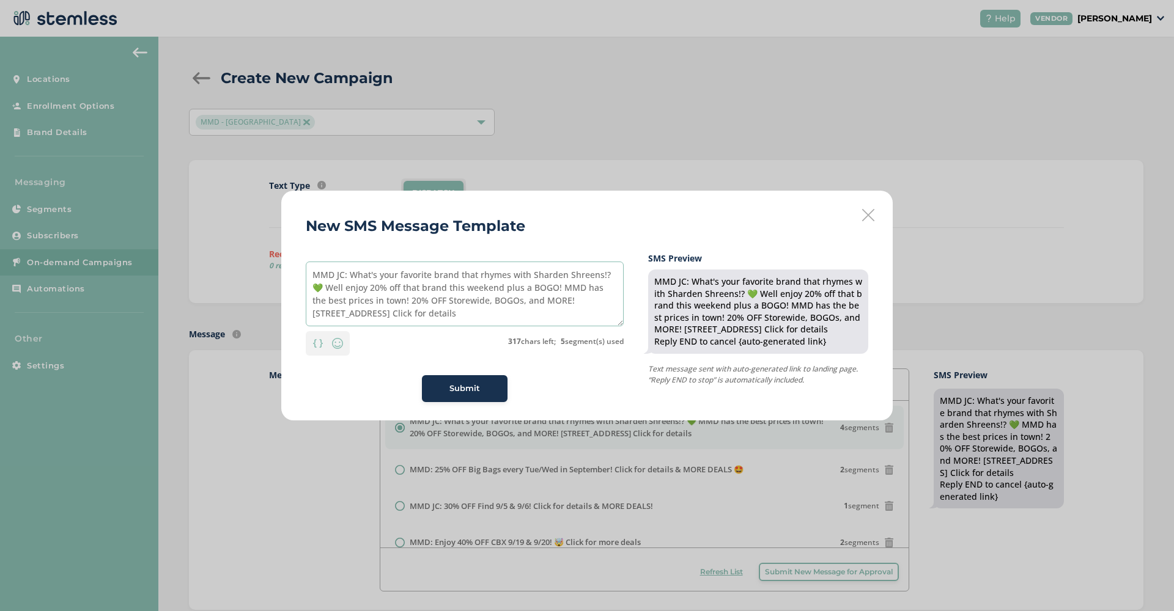
click at [350, 289] on textarea "MMD JC: What's your favorite brand that rhymes with Sharden Shreens!? 💚 Well en…" at bounding box center [465, 294] width 318 height 65
click at [396, 312] on textarea "MMD JC: What's your favorite brand that rhymes with Sharden Shreens!? 💚 Enjoy 2…" at bounding box center [465, 294] width 318 height 65
type textarea "MMD JC: What's your favorite brand that rhymes with Sharden Shreens!? 💚 Enjoy 2…"
click at [460, 399] on button "Submit" at bounding box center [465, 388] width 86 height 27
